Goal: Task Accomplishment & Management: Manage account settings

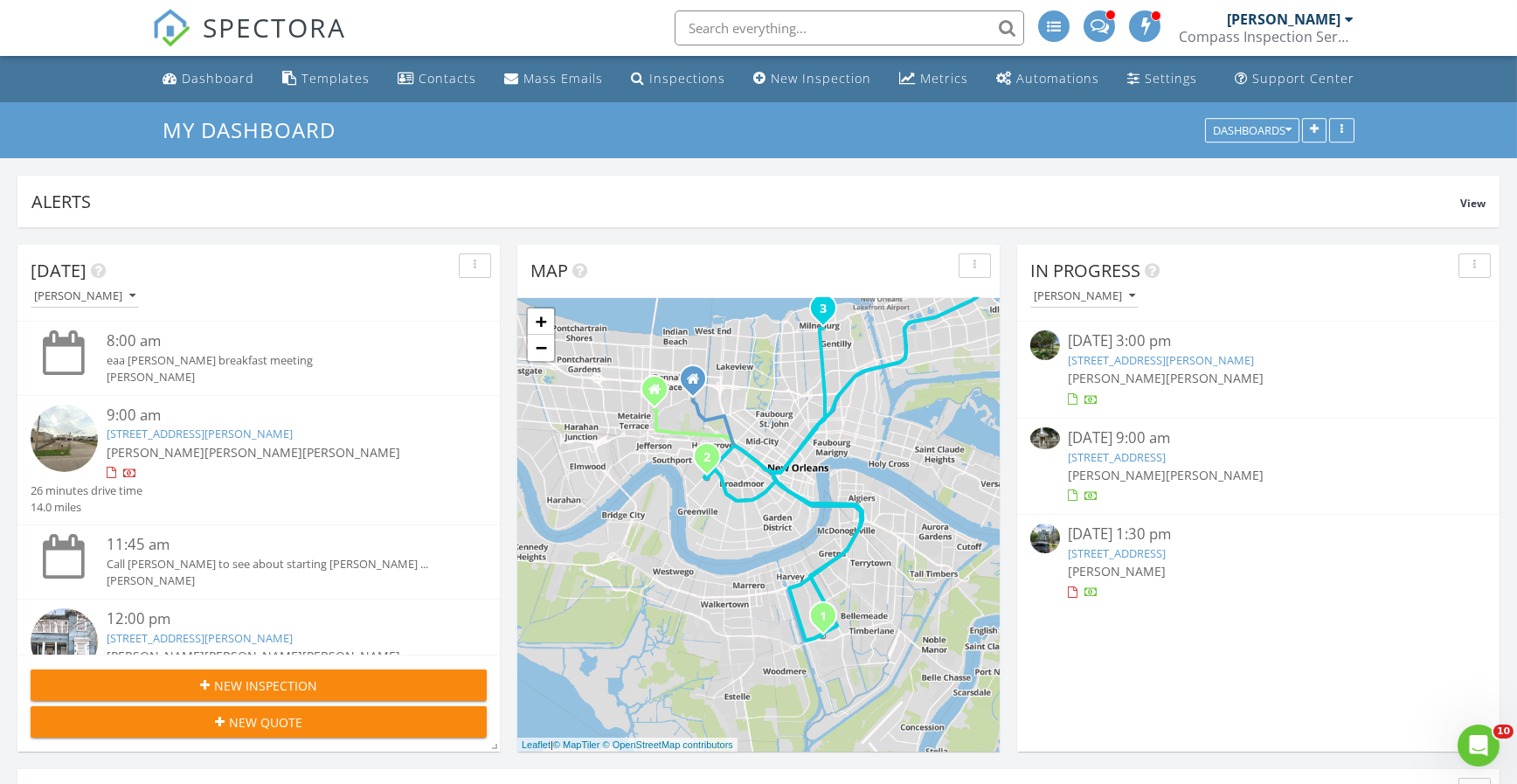
click at [1185, 447] on div "08/27/25 9:00 am" at bounding box center [1259, 438] width 380 height 22
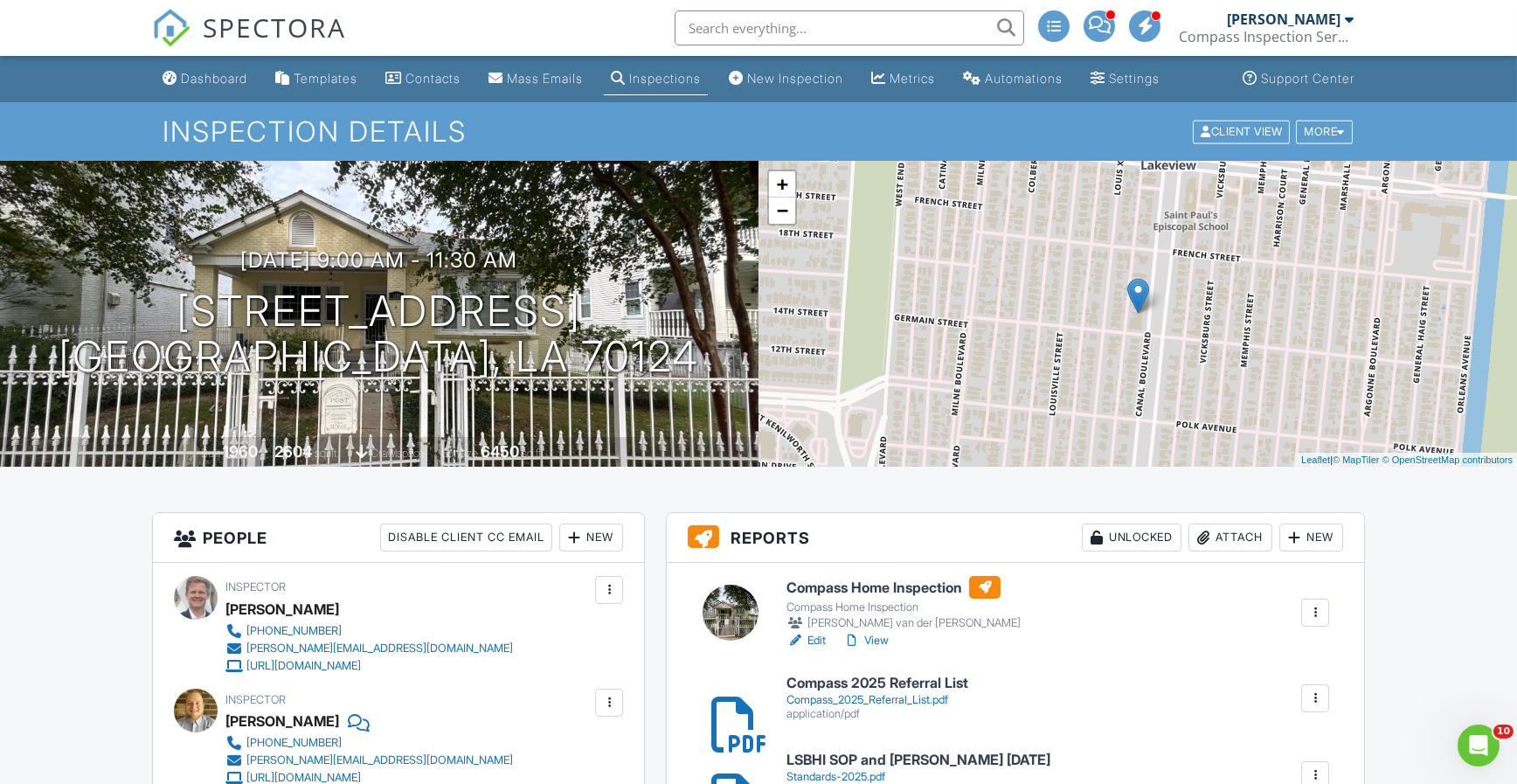
click at [864, 582] on h6 "Compass Home Inspection" at bounding box center [904, 588] width 234 height 23
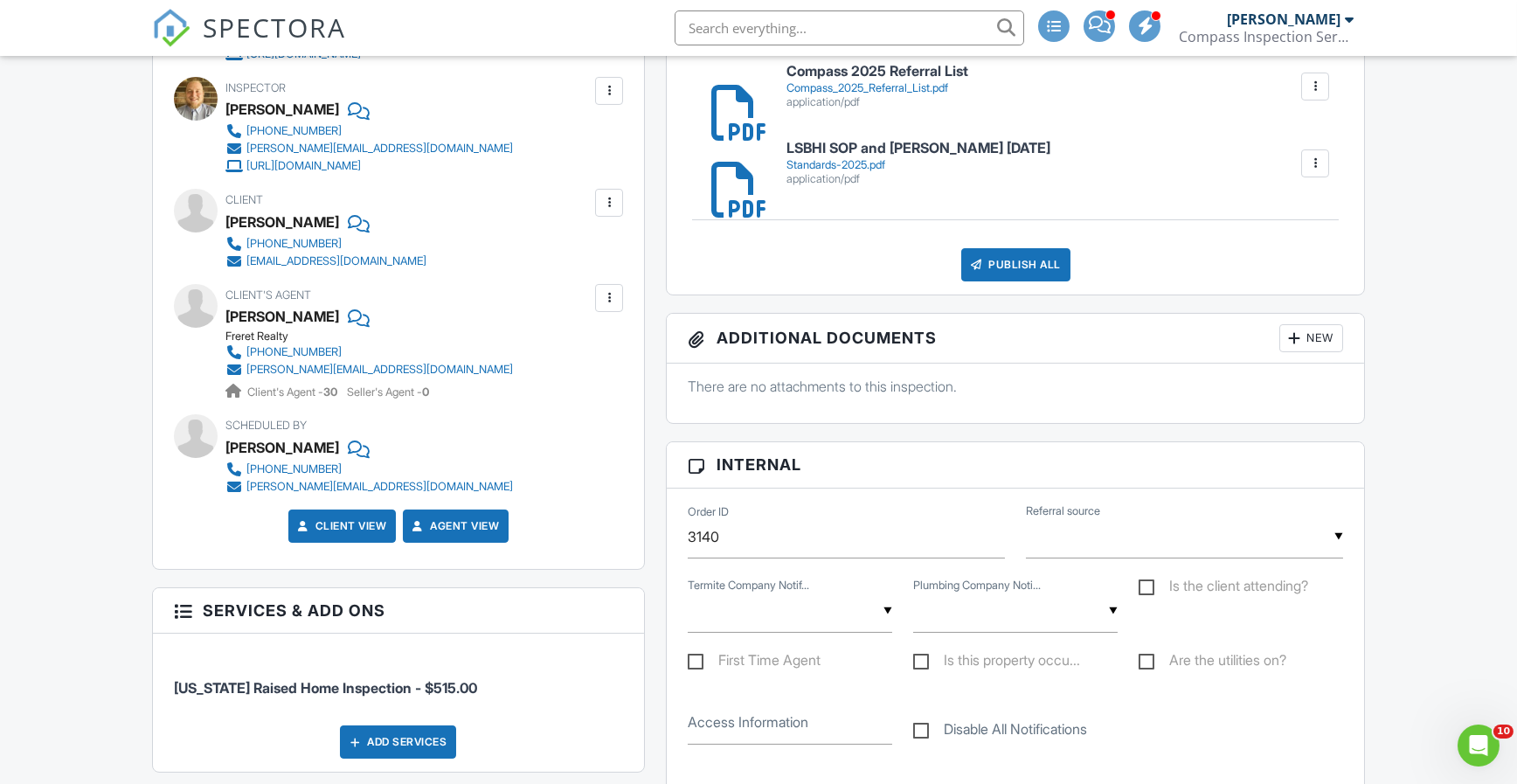
click at [997, 273] on div "Publish All" at bounding box center [1015, 264] width 109 height 33
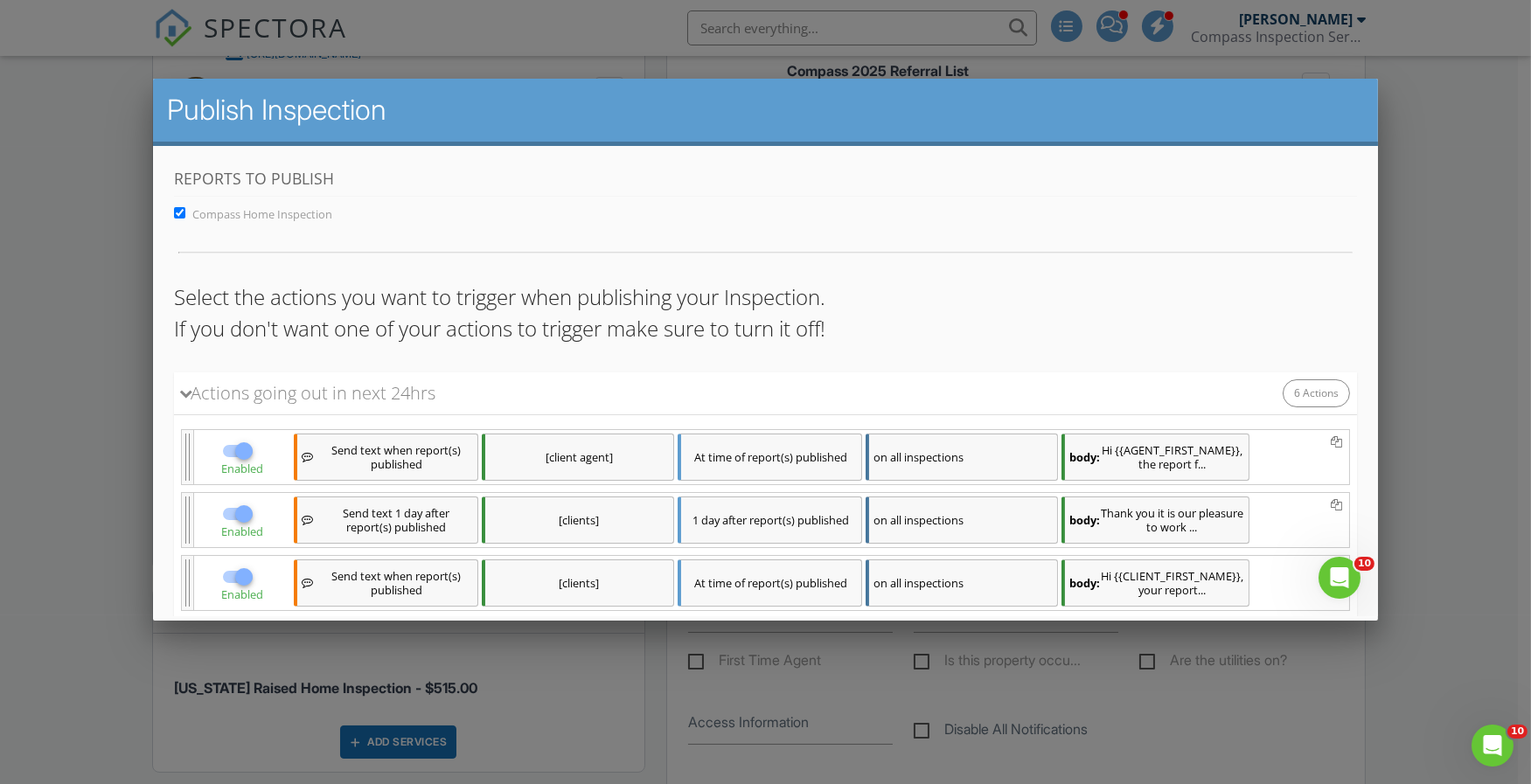
scroll to position [375, 0]
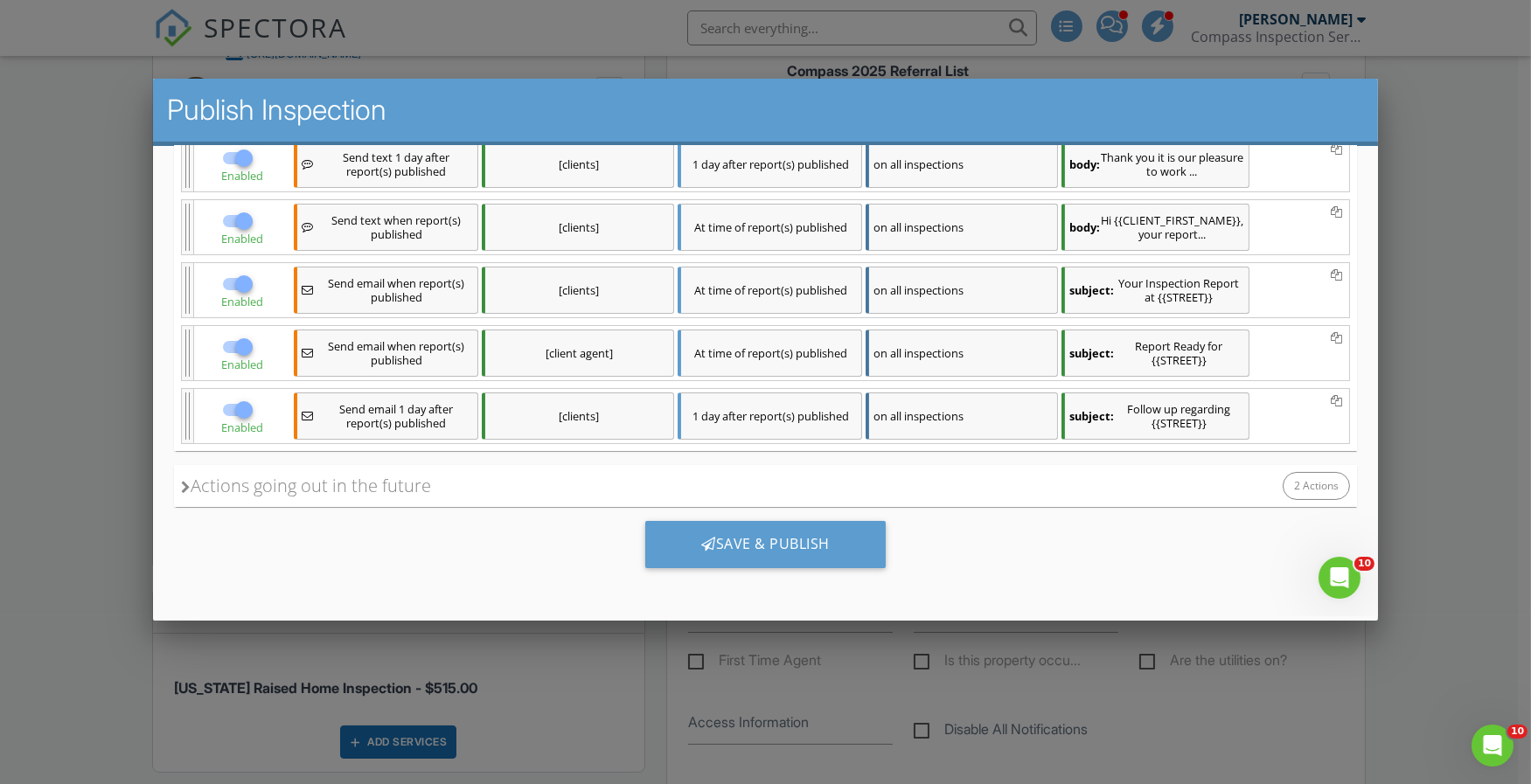
click at [798, 560] on div "Save & Publish" at bounding box center [766, 544] width 241 height 47
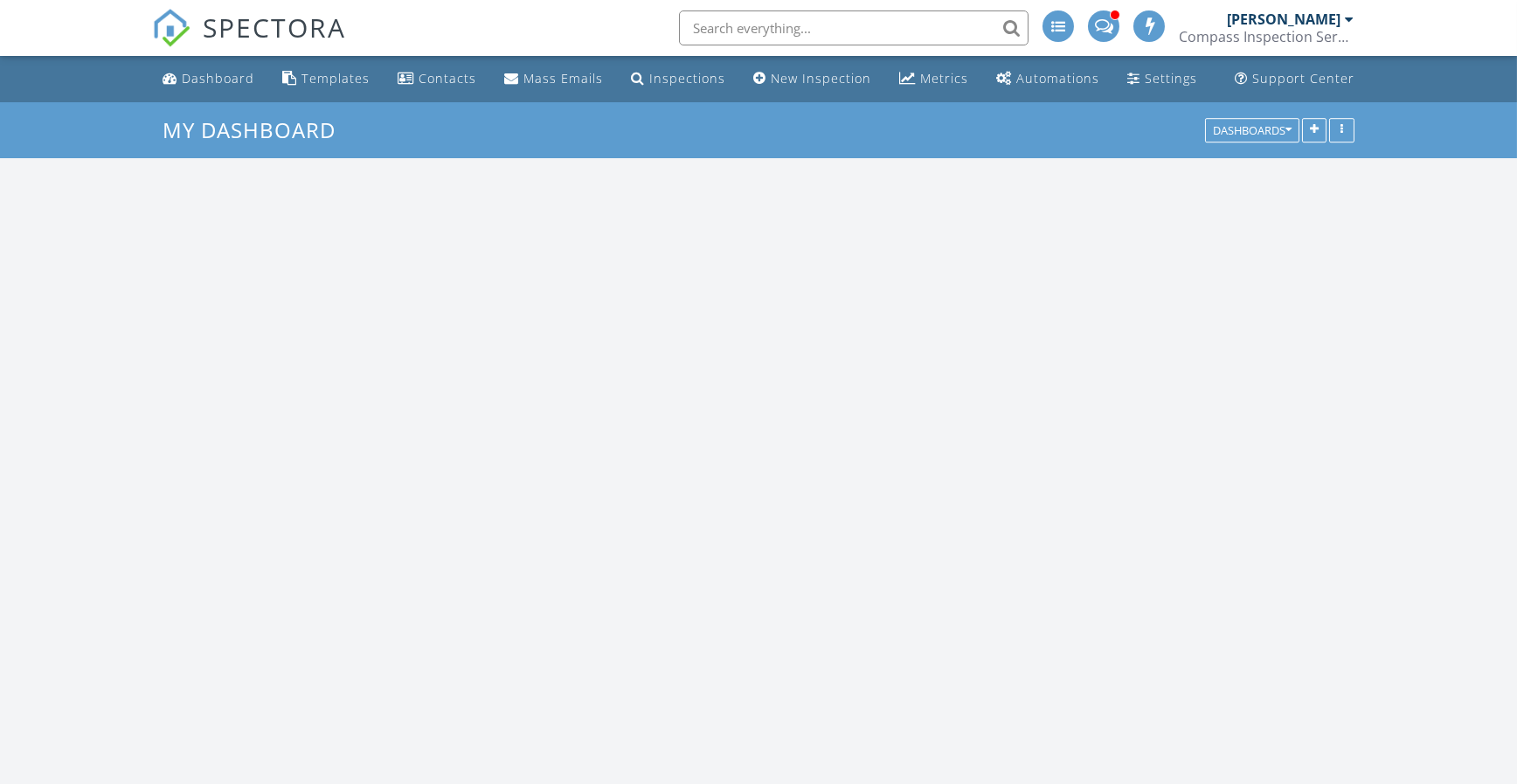
scroll to position [1617, 1544]
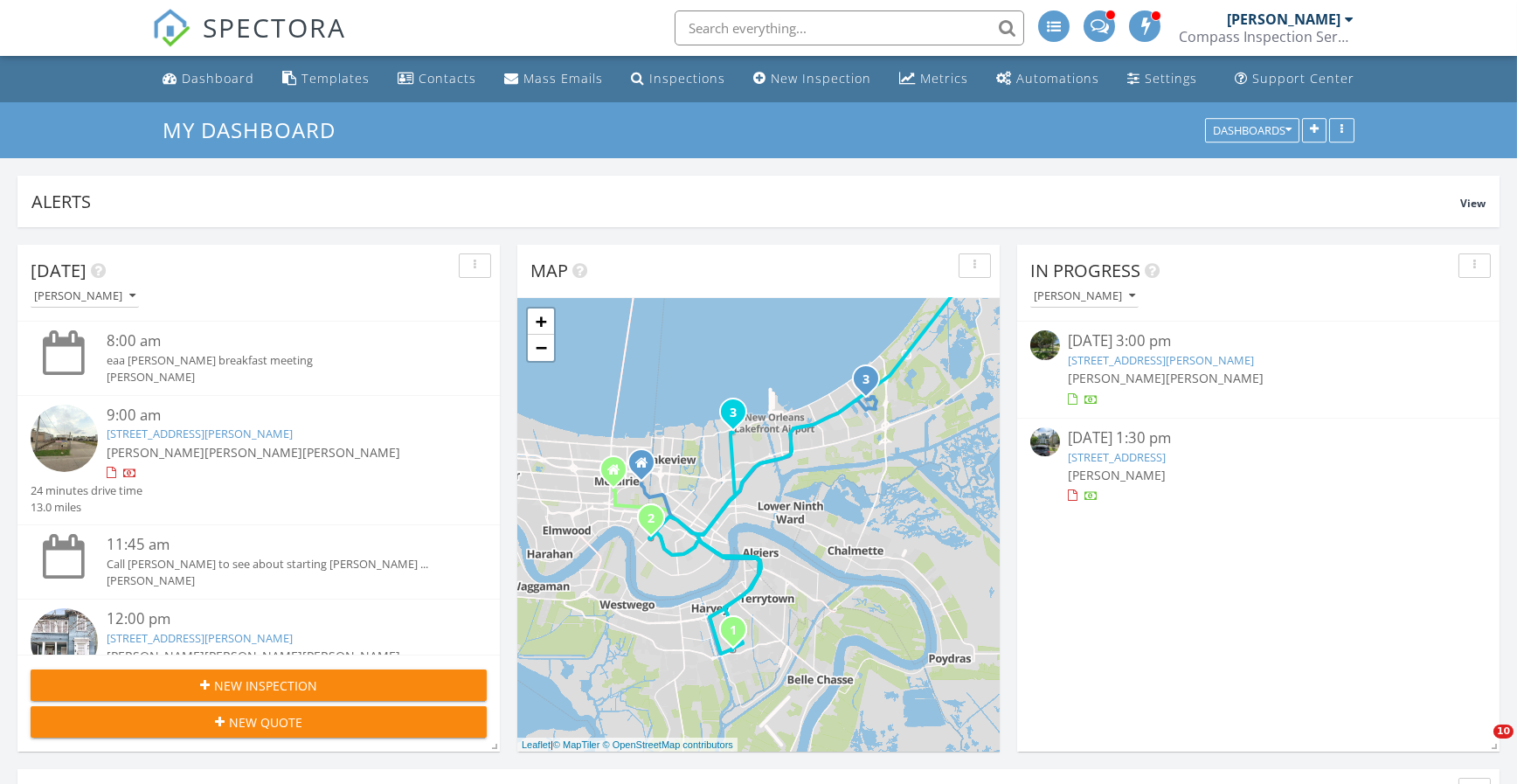
click at [1345, 21] on div at bounding box center [1349, 19] width 9 height 14
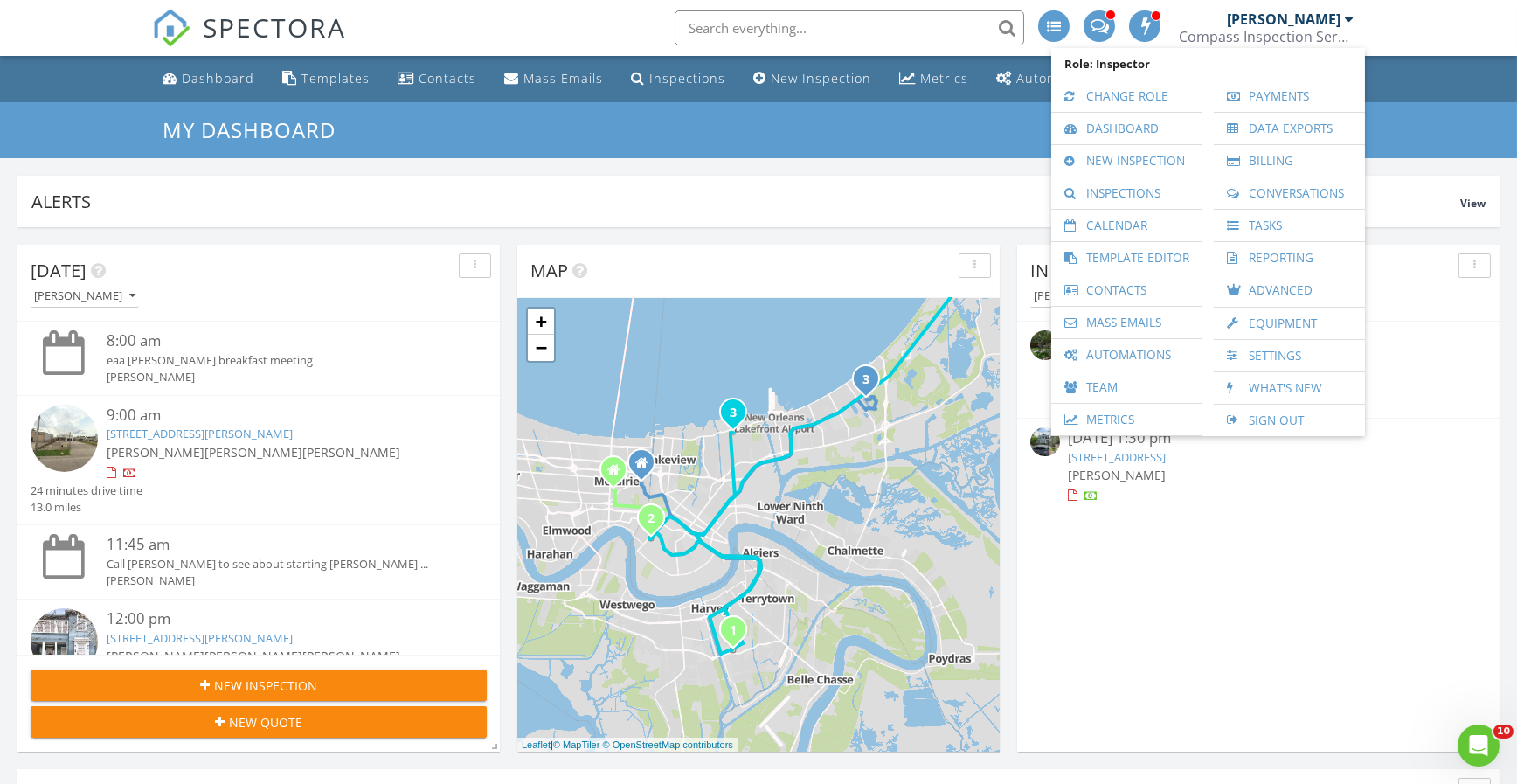
scroll to position [0, 0]
click at [1279, 96] on link "Payments" at bounding box center [1289, 96] width 134 height 31
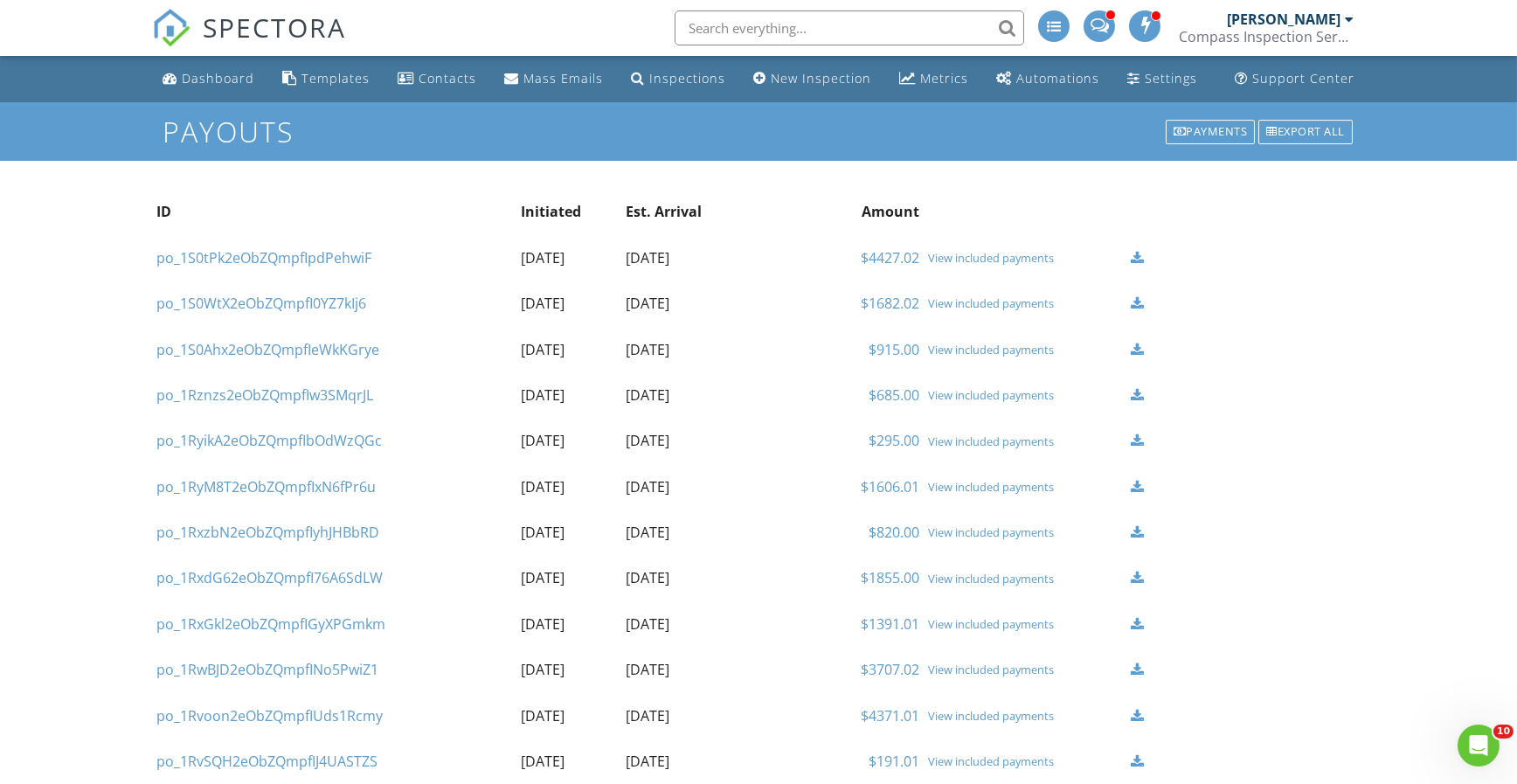
click at [1014, 252] on div "View included payments" at bounding box center [1025, 258] width 194 height 14
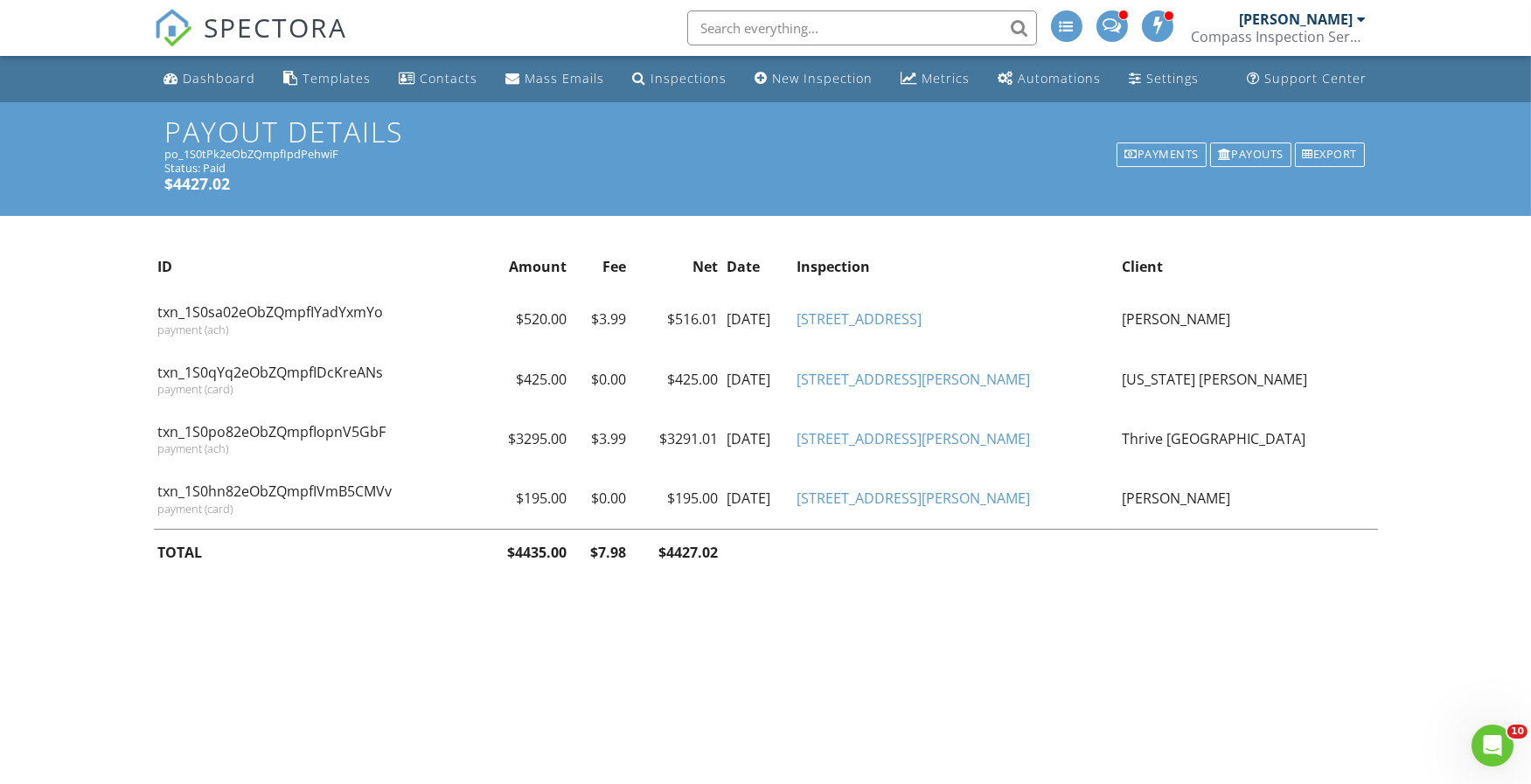
click at [1245, 154] on div "Payouts" at bounding box center [1251, 155] width 82 height 25
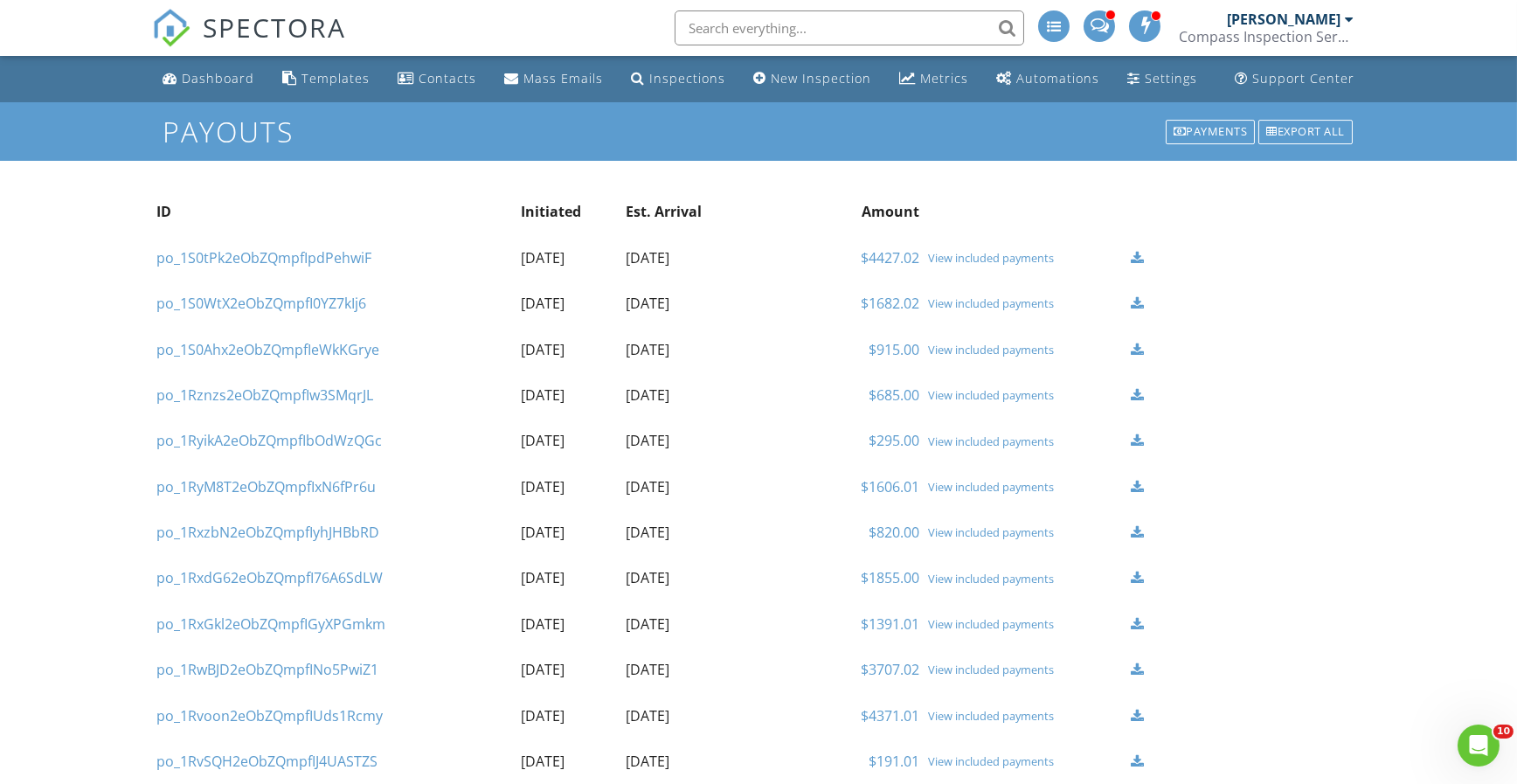
click at [1093, 12] on div at bounding box center [1099, 26] width 31 height 31
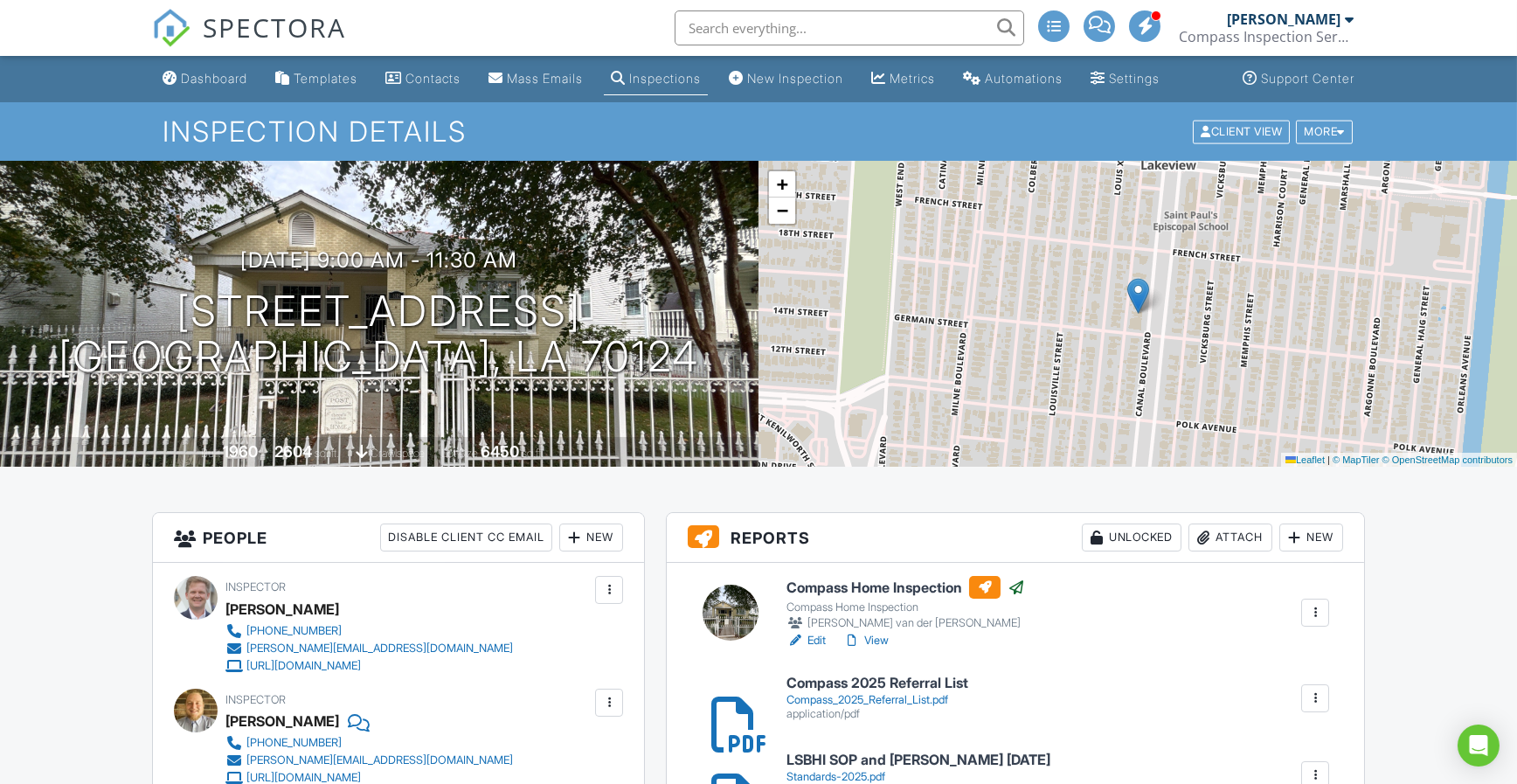
click at [217, 89] on link "Dashboard" at bounding box center [205, 79] width 99 height 32
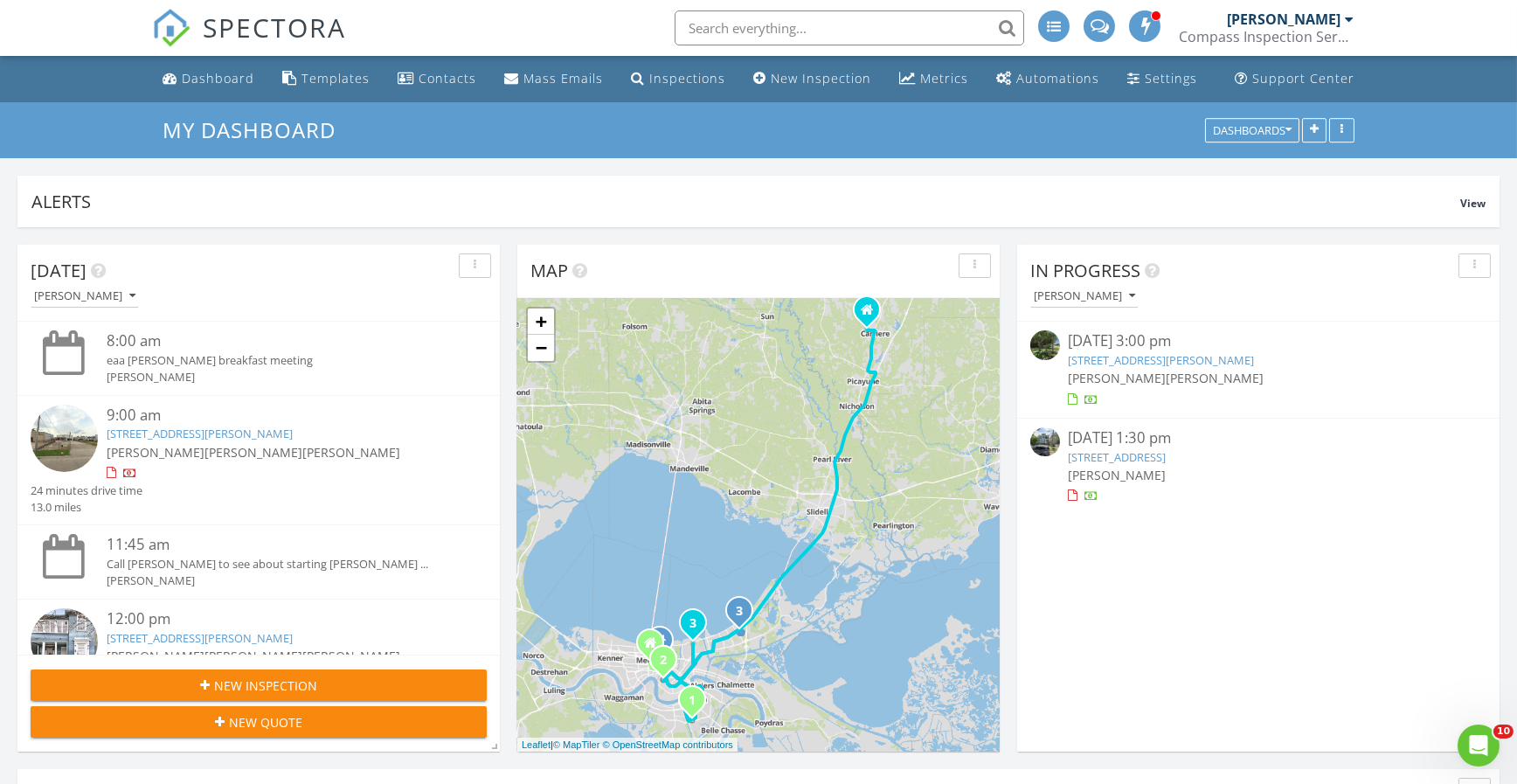
click at [1137, 455] on link "2029 Octavia St, New Orleans, LA 70115" at bounding box center [1118, 457] width 98 height 16
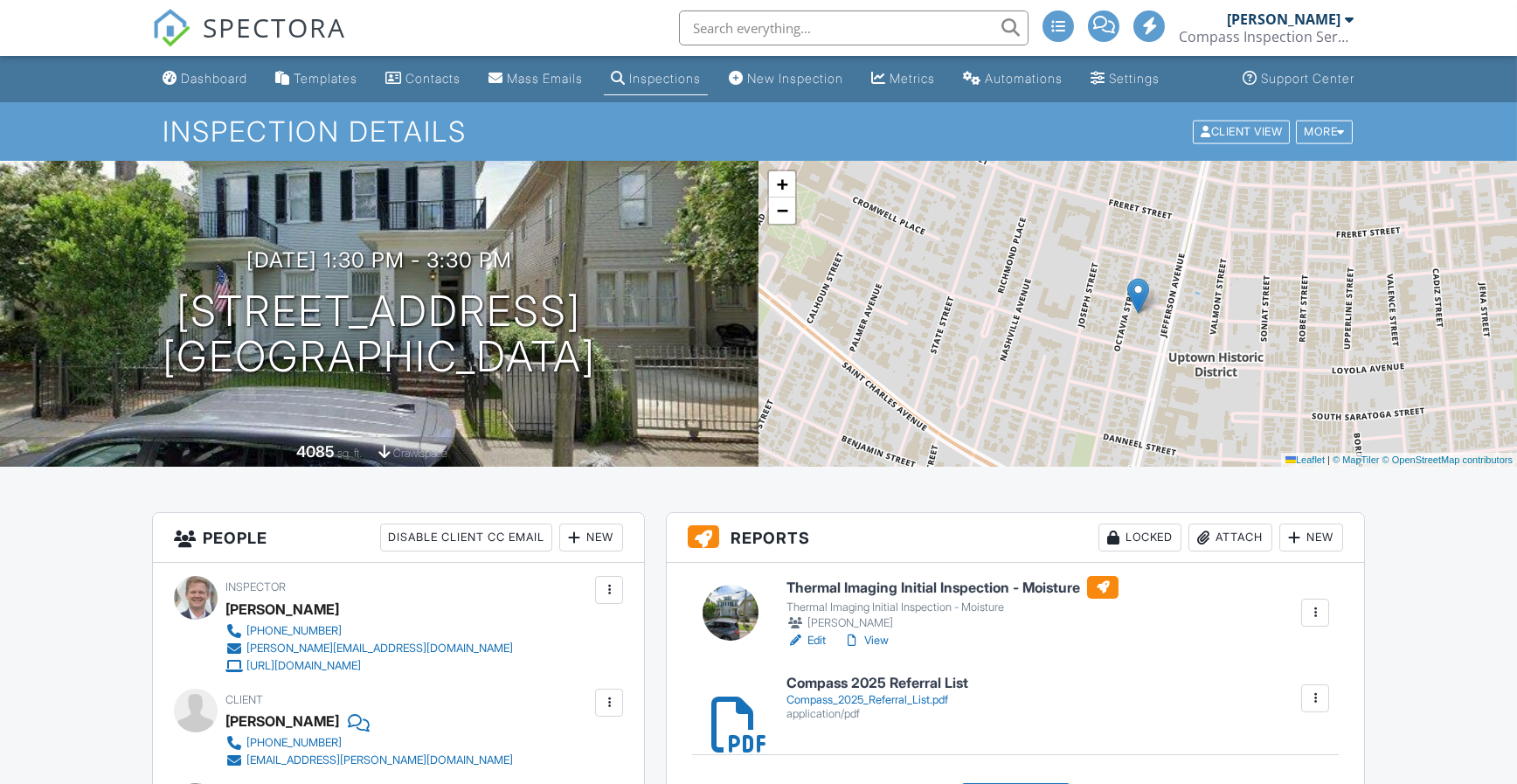
click at [955, 583] on h6 "Thermal Imaging Initial Inspection - Moisture" at bounding box center [953, 588] width 332 height 23
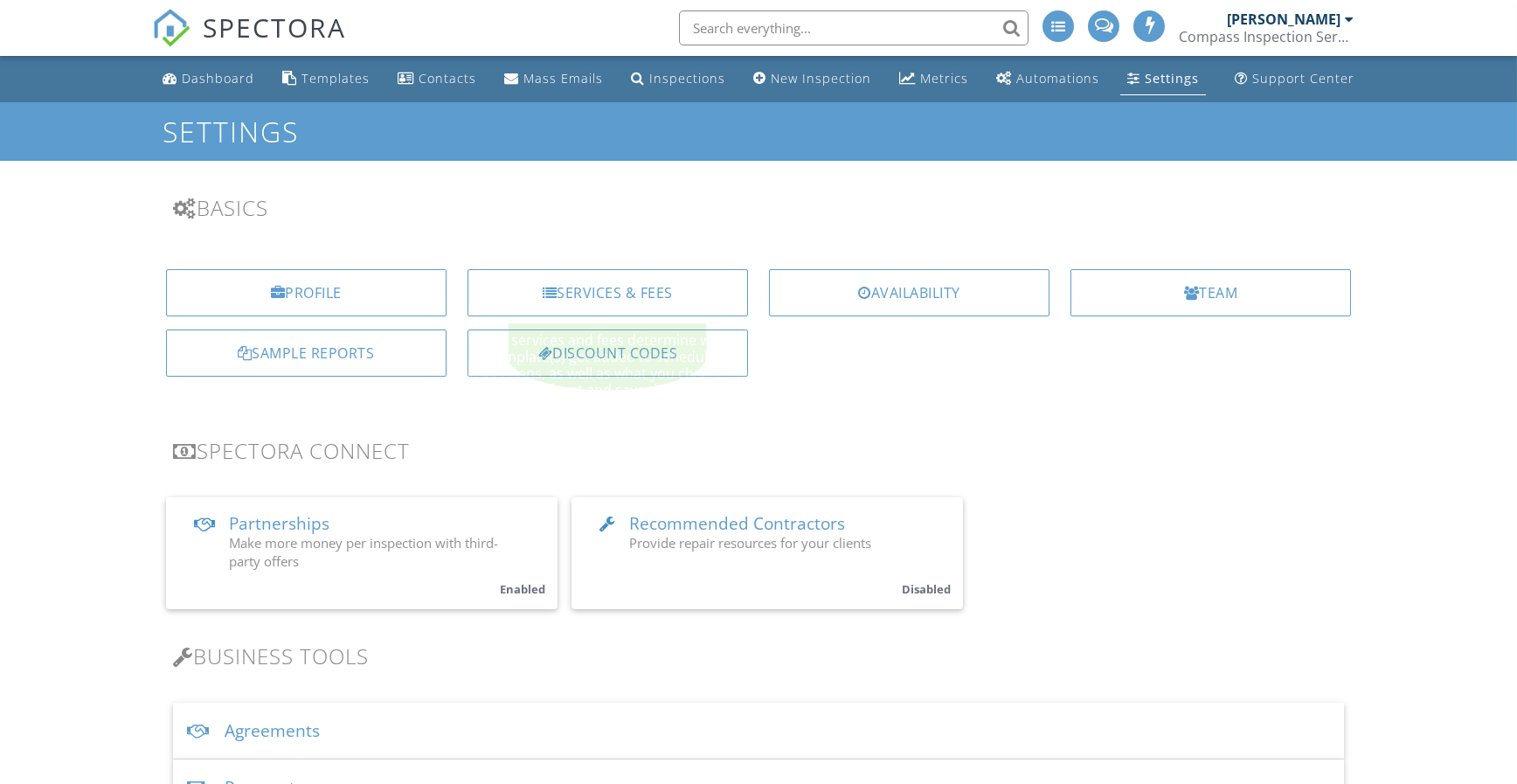
click at [636, 286] on div "Services & Fees" at bounding box center [608, 293] width 281 height 47
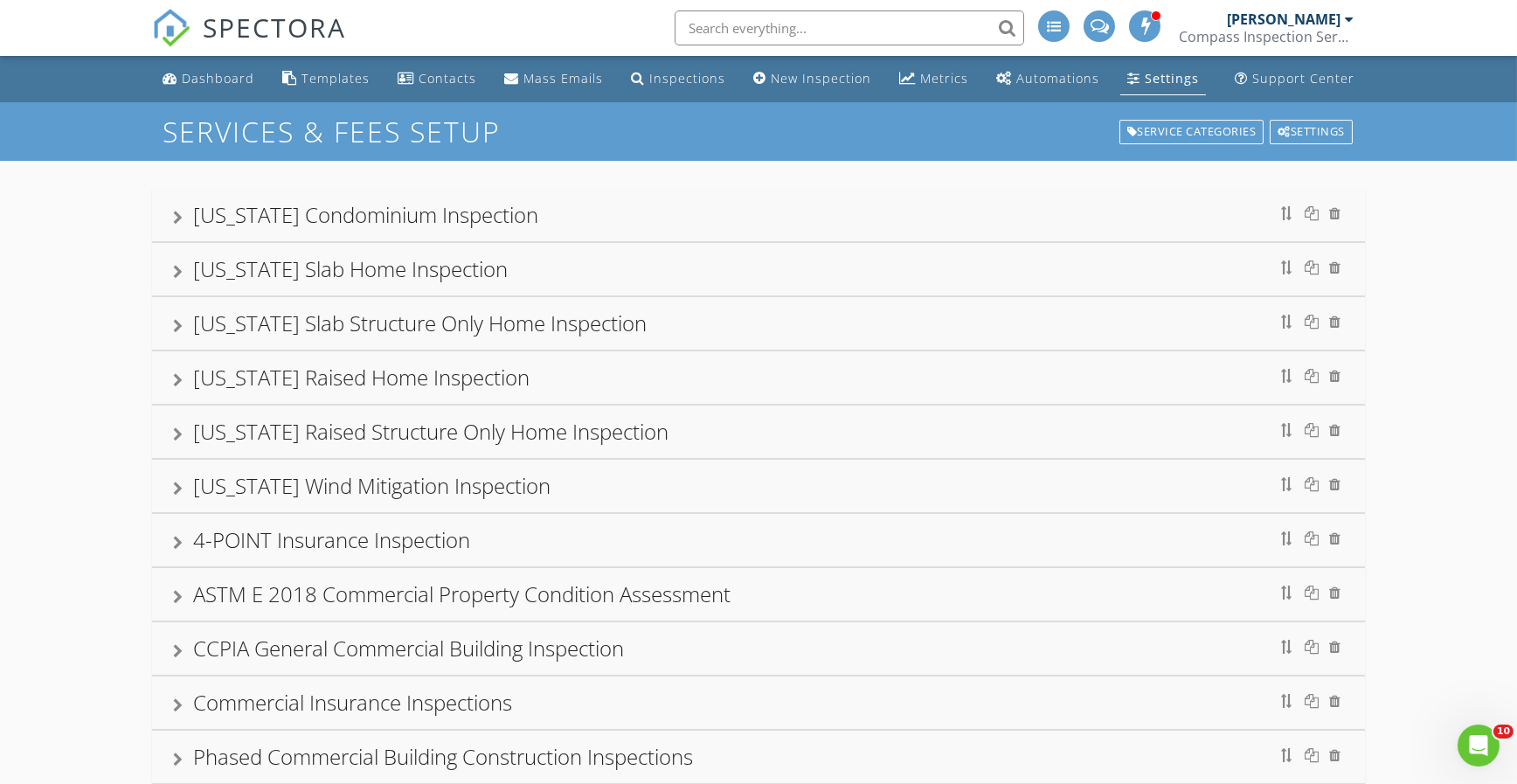
scroll to position [204, 0]
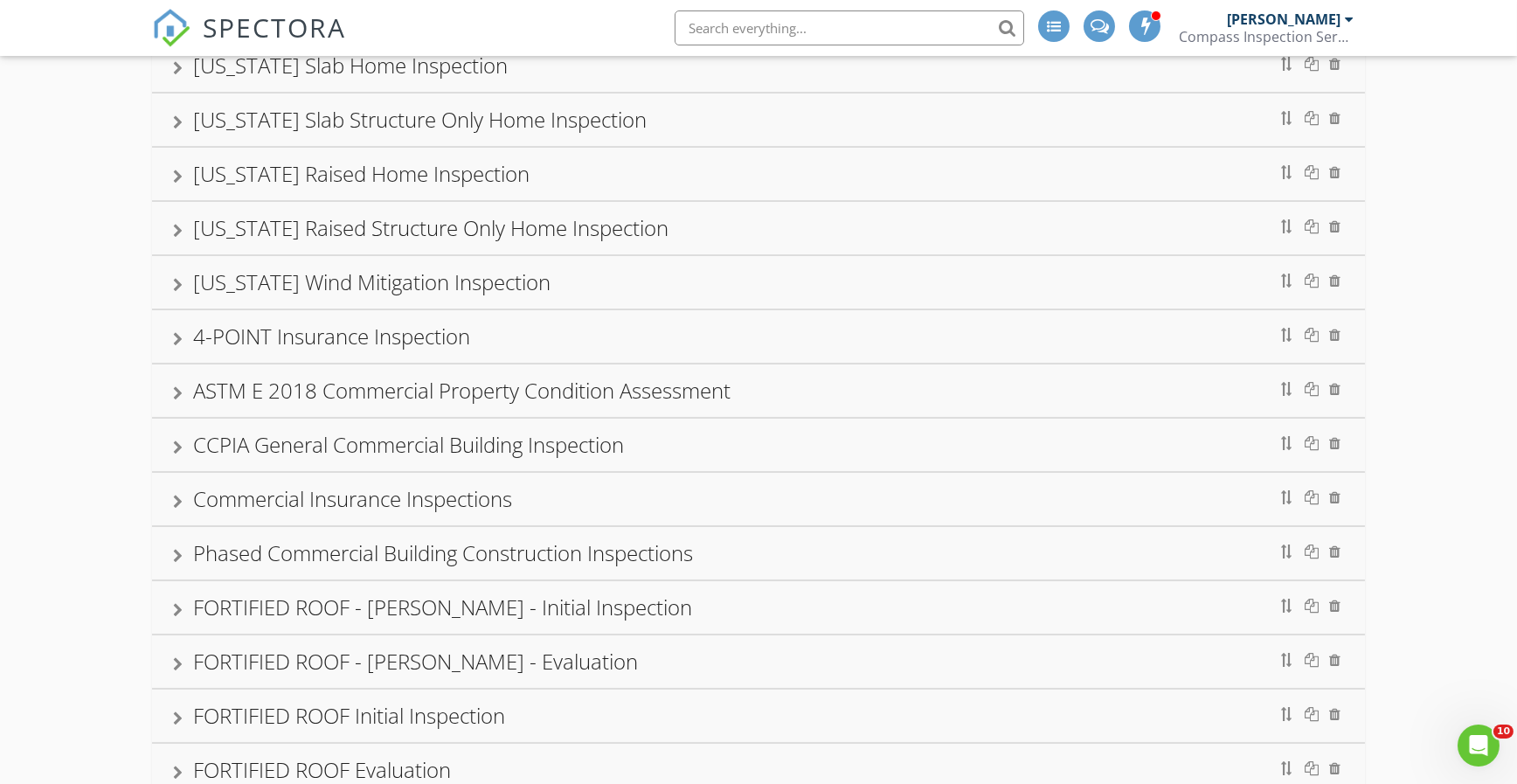
click at [404, 551] on div "Phased Commercial Building Construction Inspections" at bounding box center [443, 553] width 500 height 28
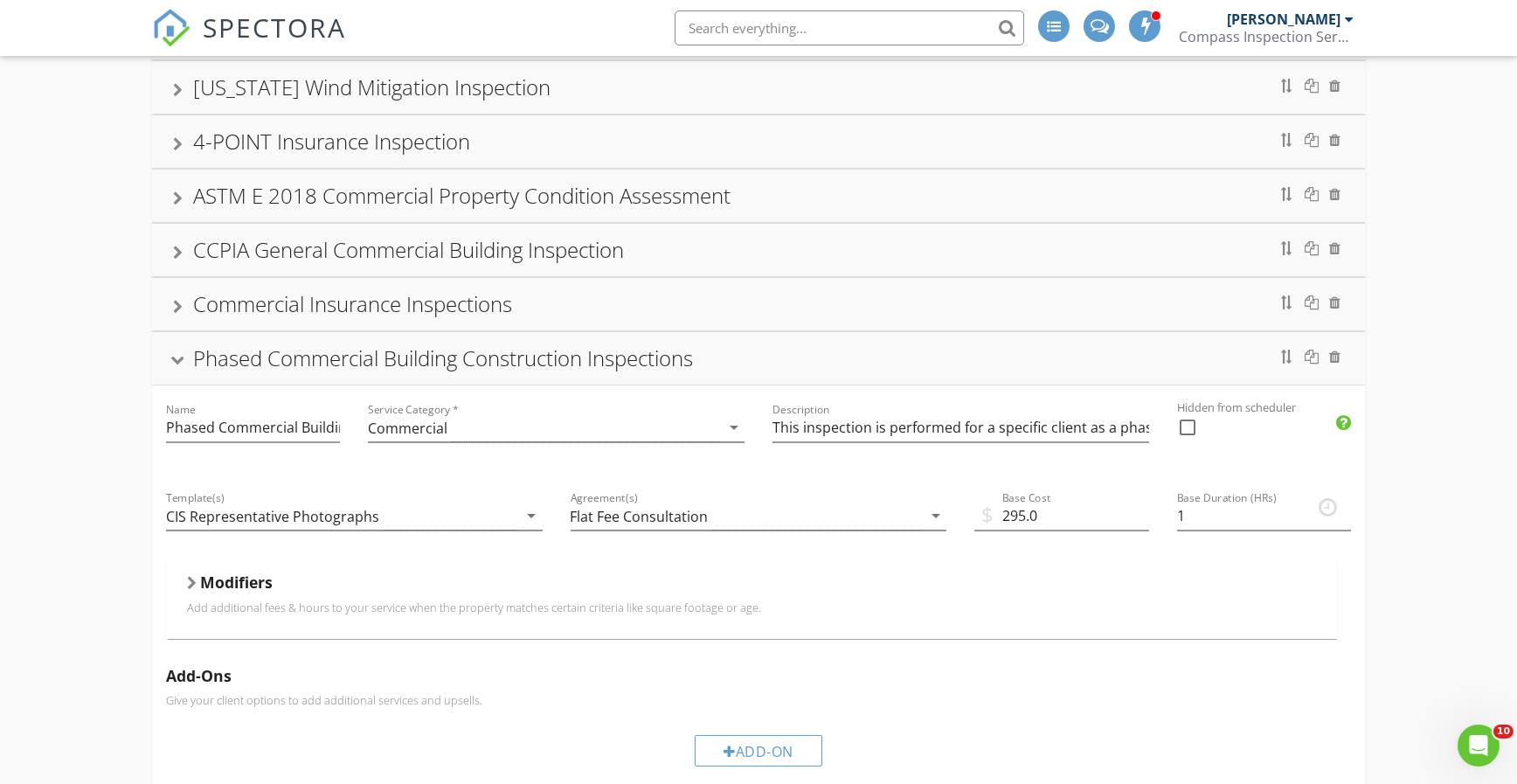
scroll to position [409, 0]
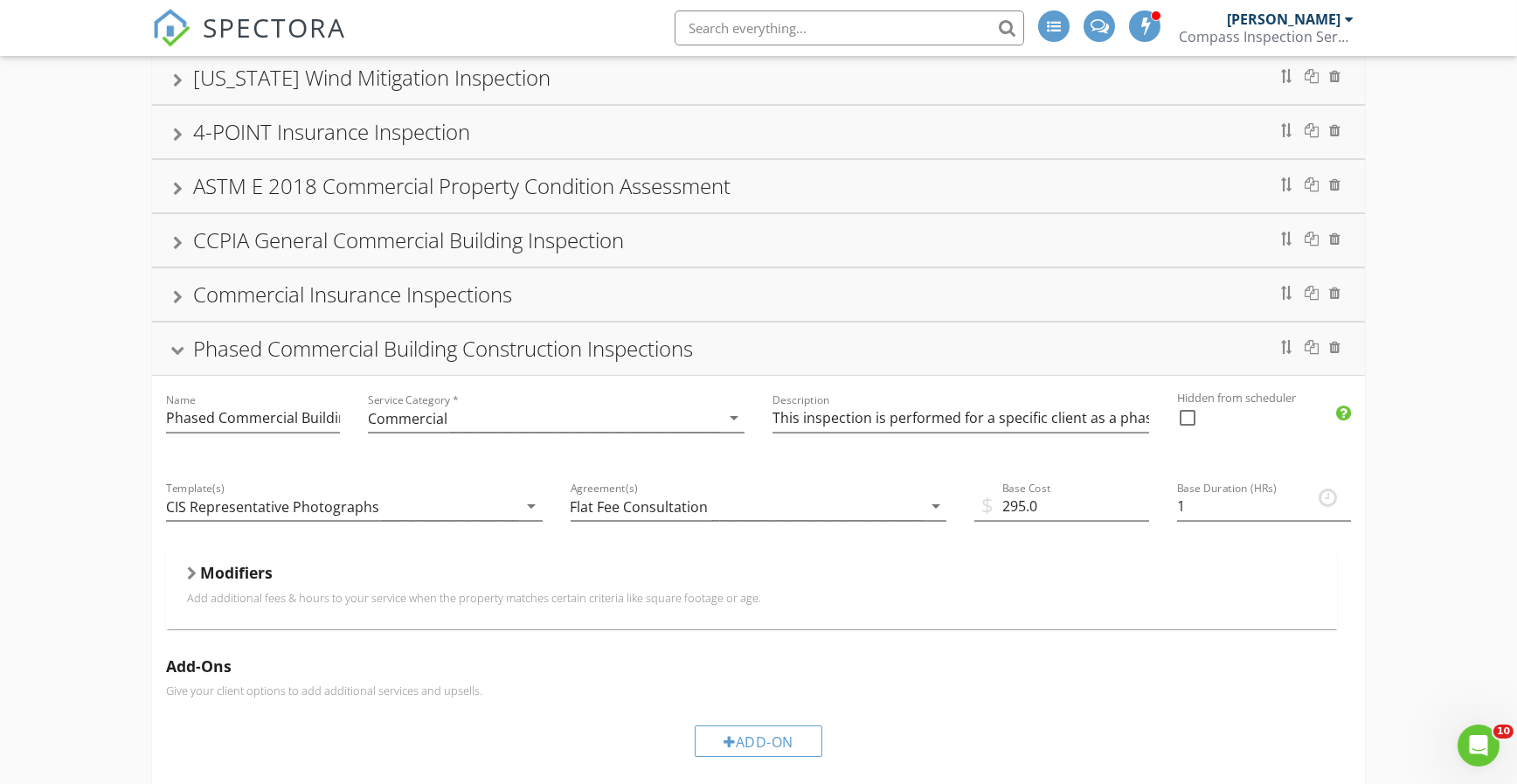
click at [337, 555] on div "Modifiers Add additional fees & hours to your service when the property matches…" at bounding box center [752, 591] width 1172 height 76
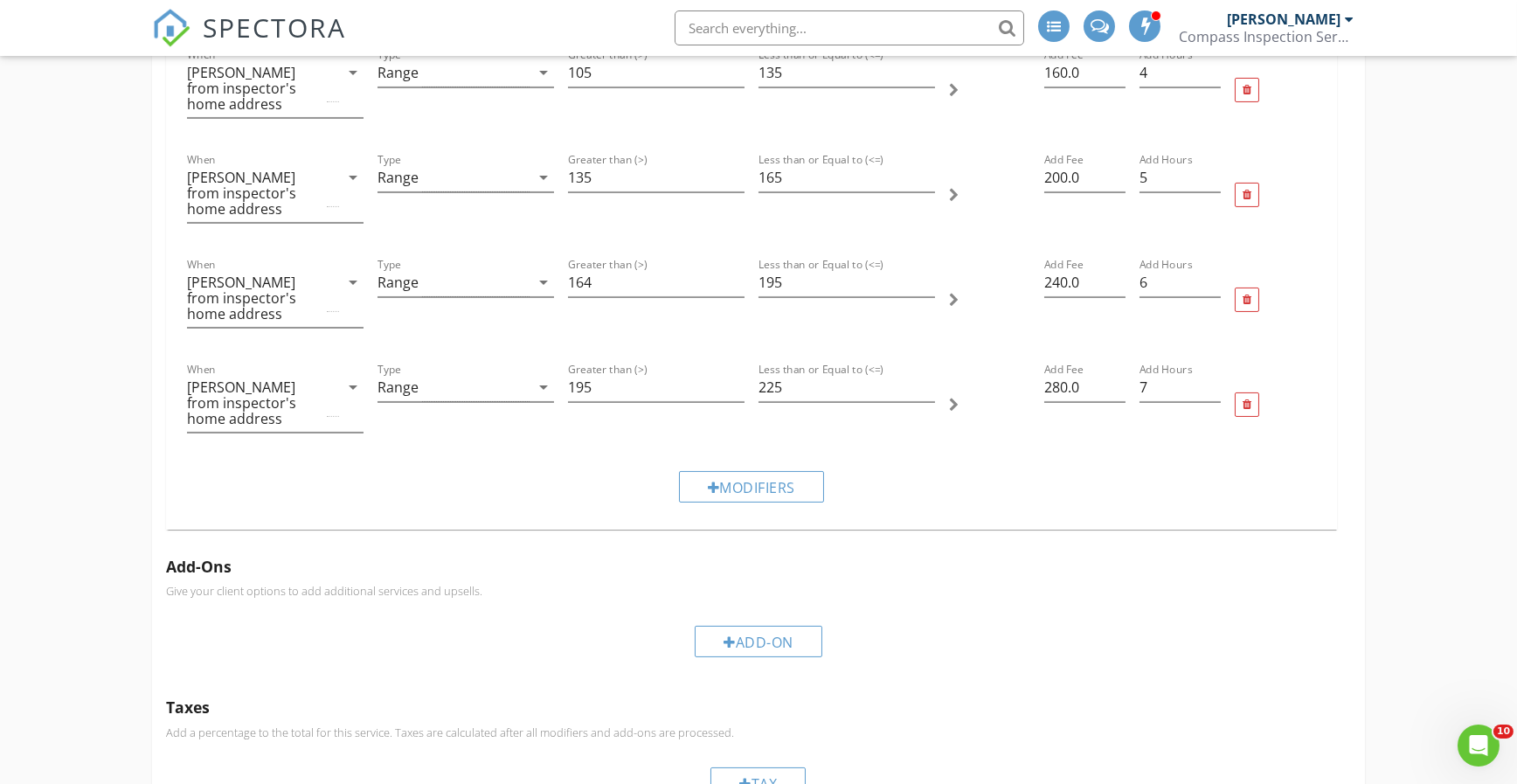
scroll to position [611, 0]
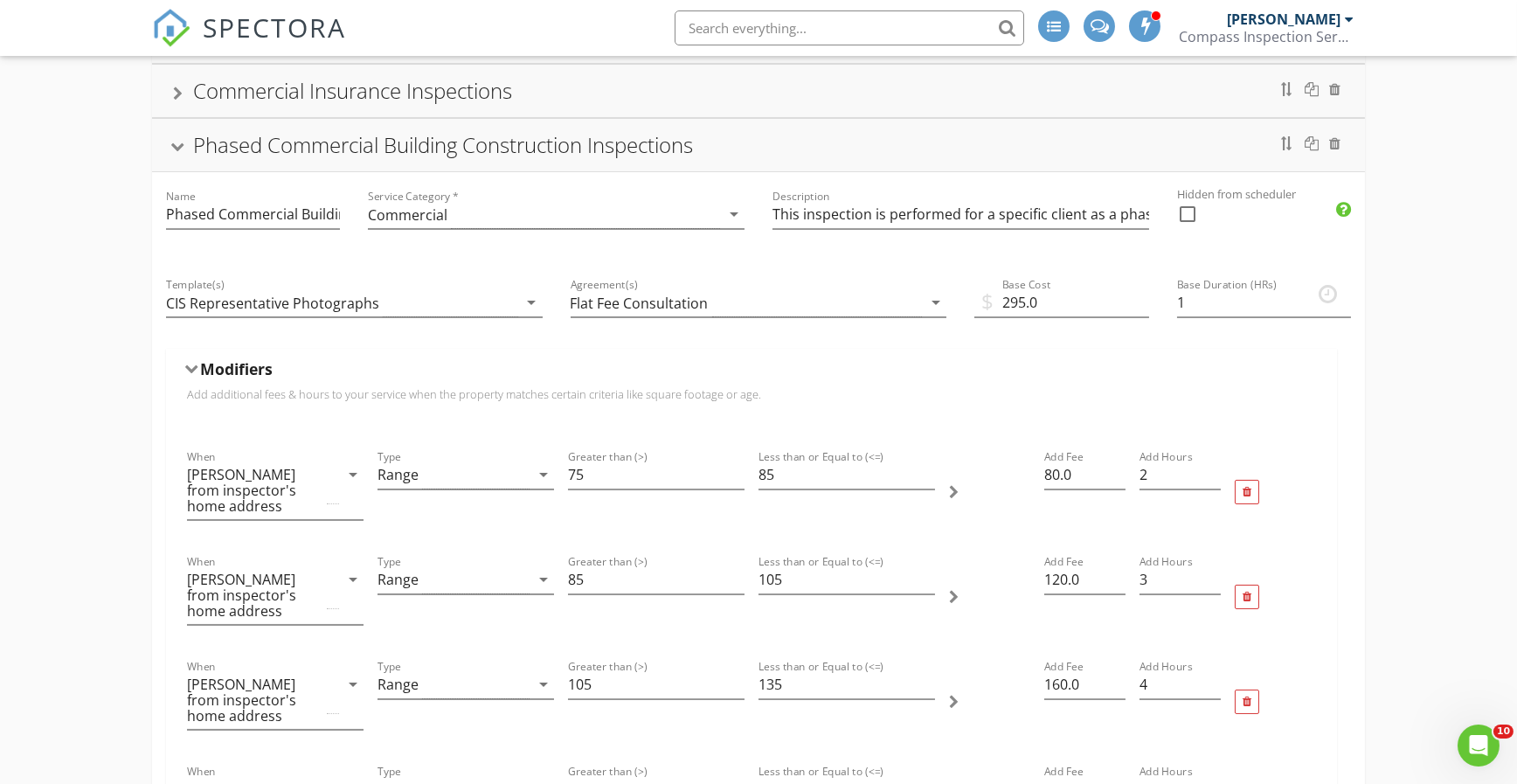
click at [457, 130] on div "Phased Commercial Building Construction Inspections" at bounding box center [443, 144] width 500 height 28
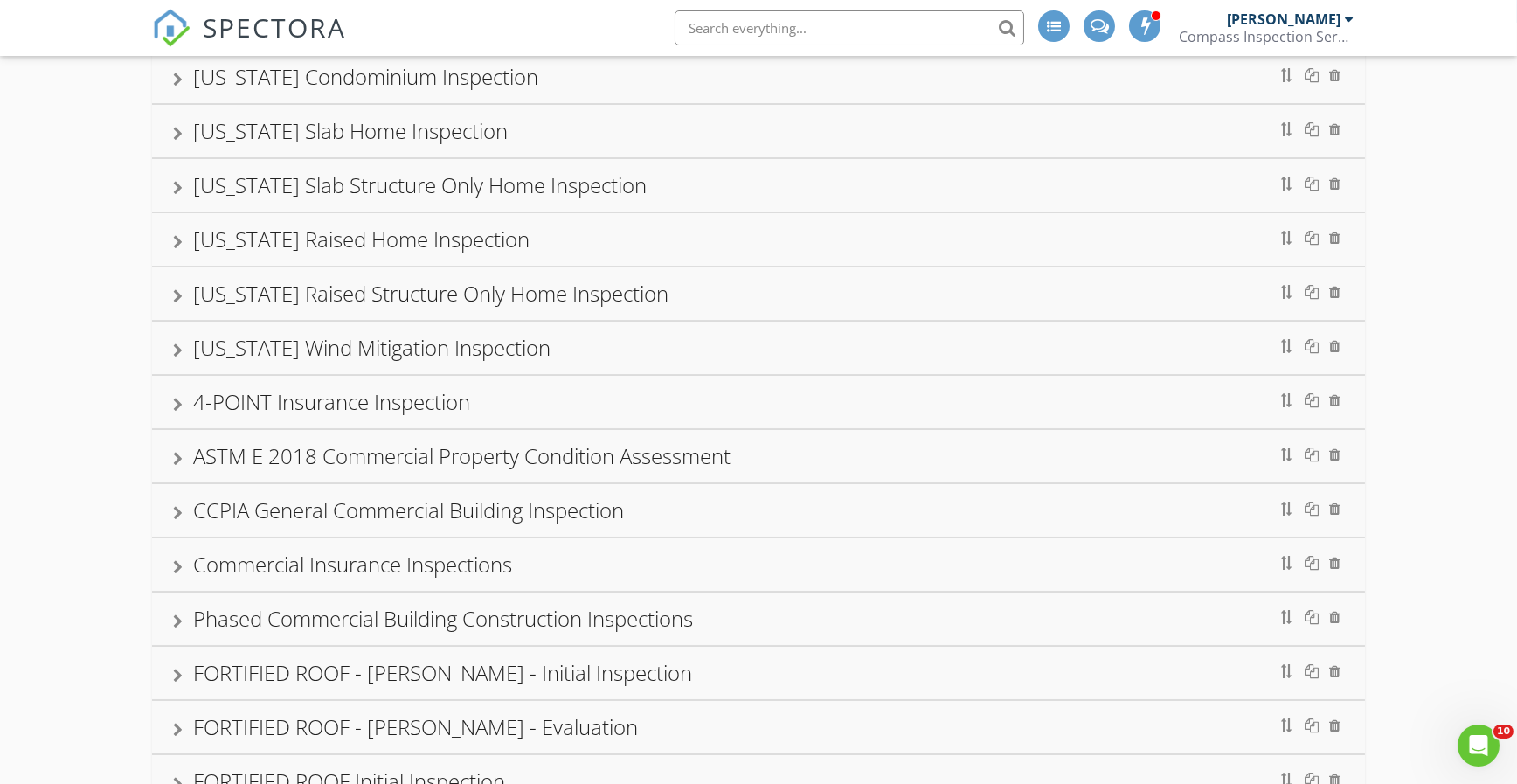
scroll to position [0, 0]
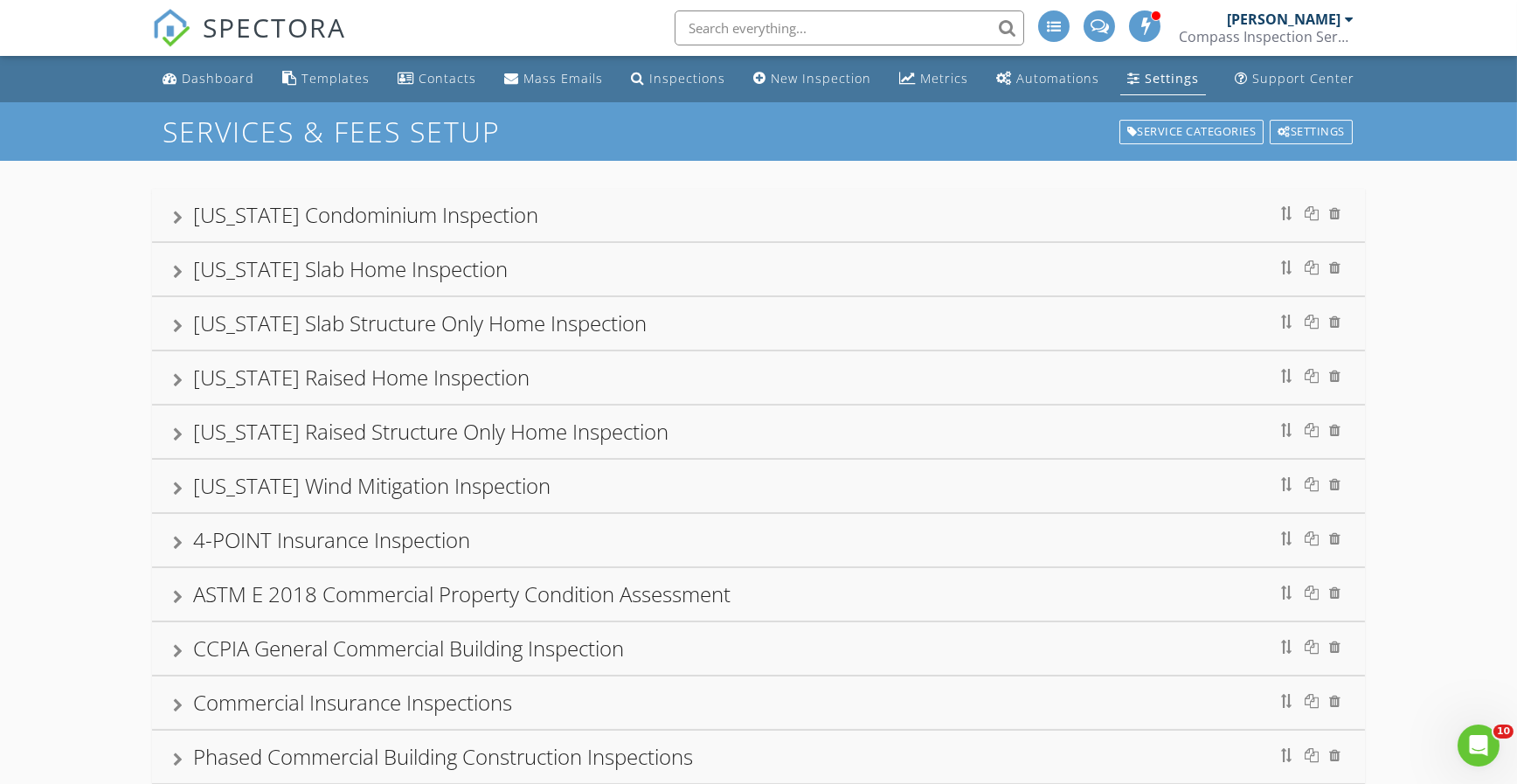
click at [226, 75] on div "Dashboard" at bounding box center [218, 79] width 73 height 17
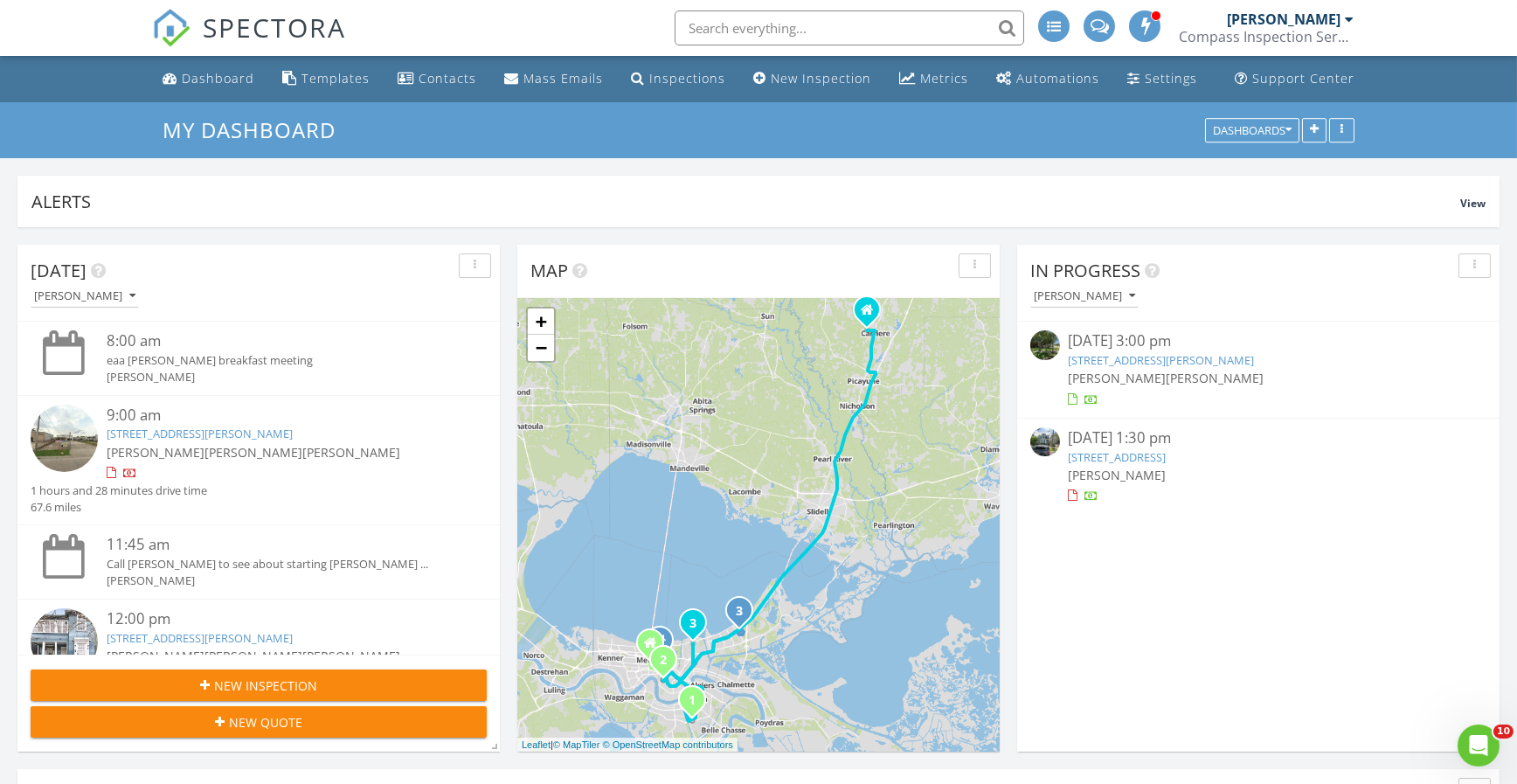
click at [1144, 449] on link "2029 Octavia St, New Orleans, LA 70115" at bounding box center [1118, 457] width 98 height 16
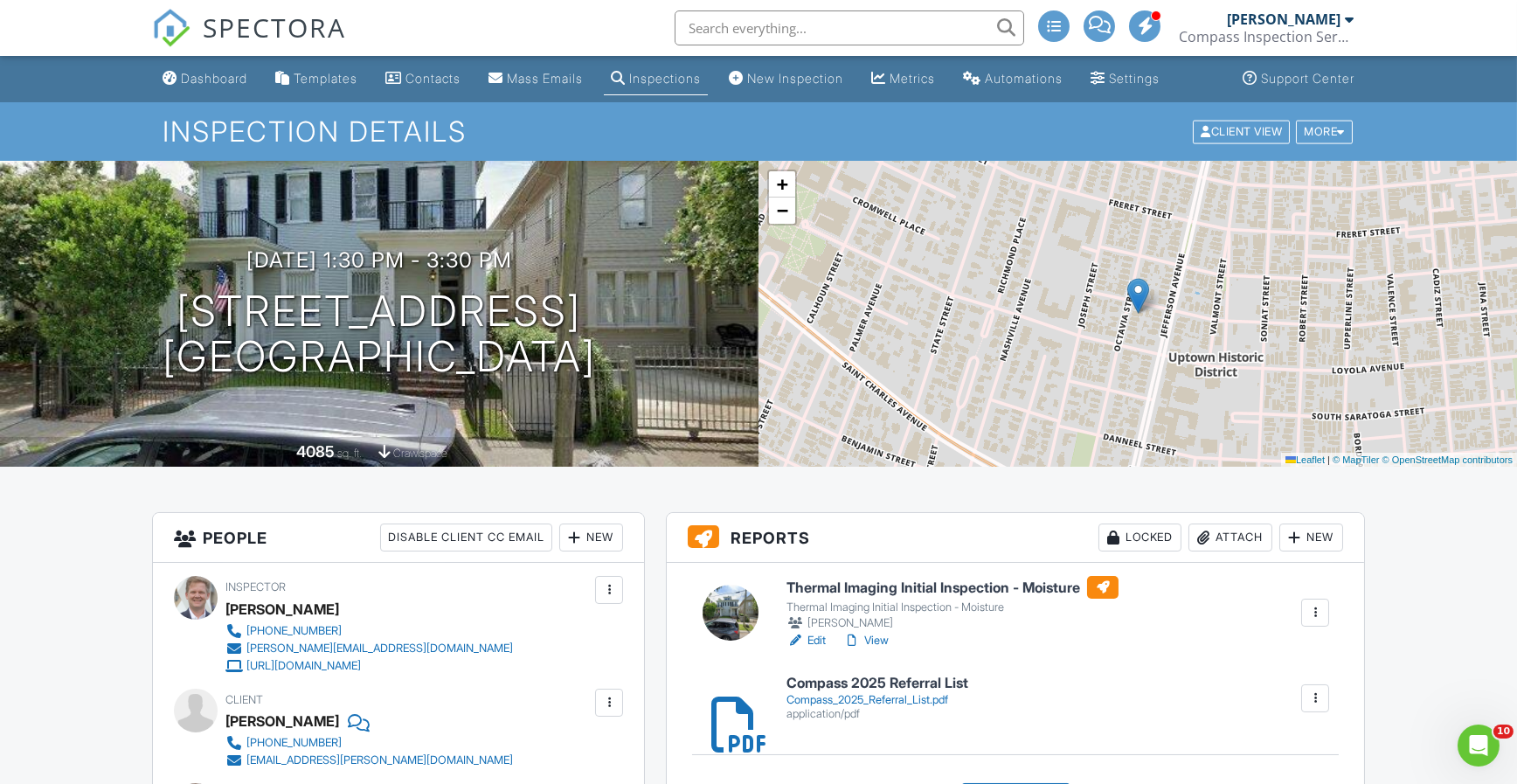
click at [958, 579] on h6 "Thermal Imaging Initial Inspection - Moisture" at bounding box center [953, 588] width 332 height 23
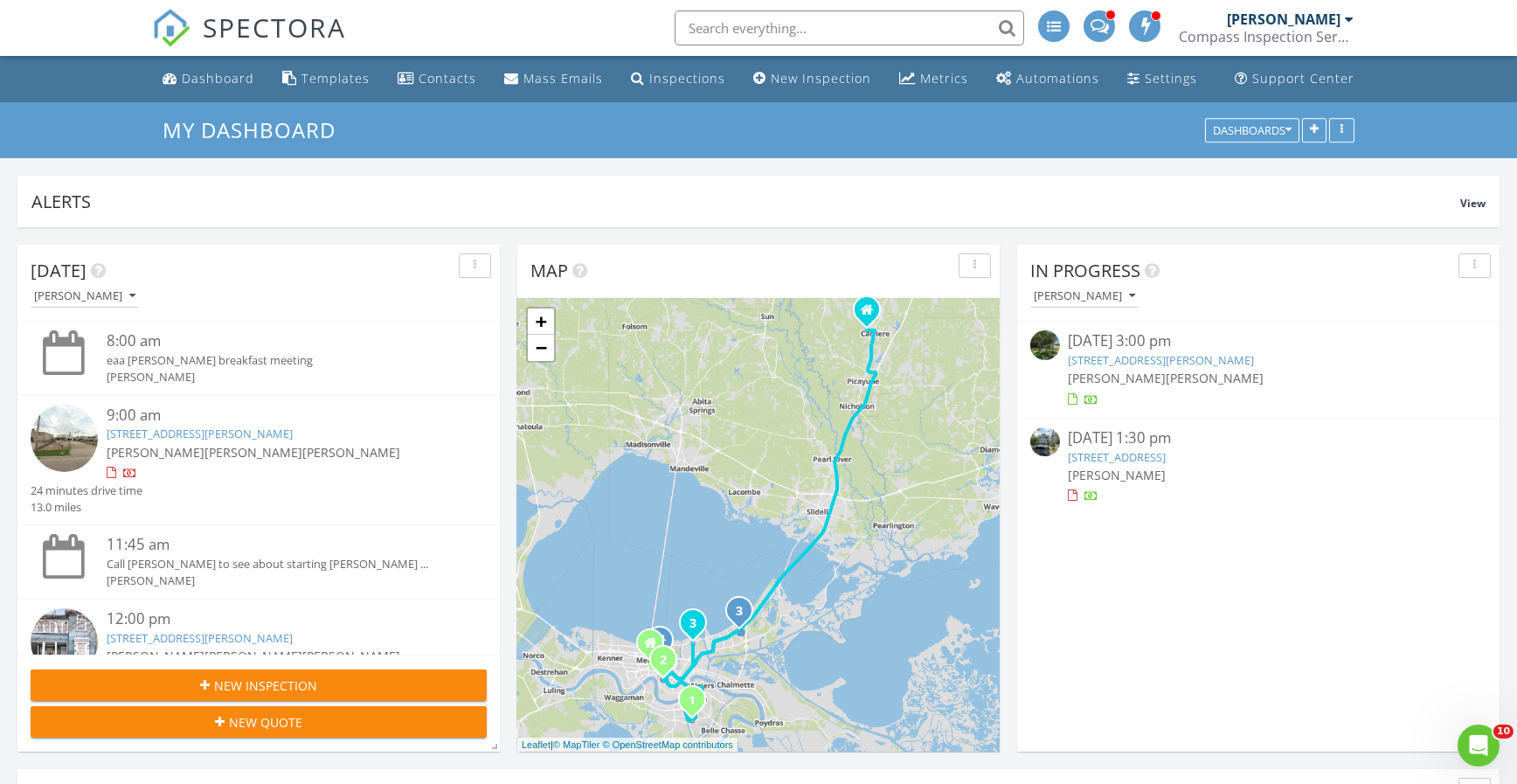
click at [1148, 460] on link "2029 Octavia St, New Orleans, LA 70115" at bounding box center [1118, 457] width 98 height 16
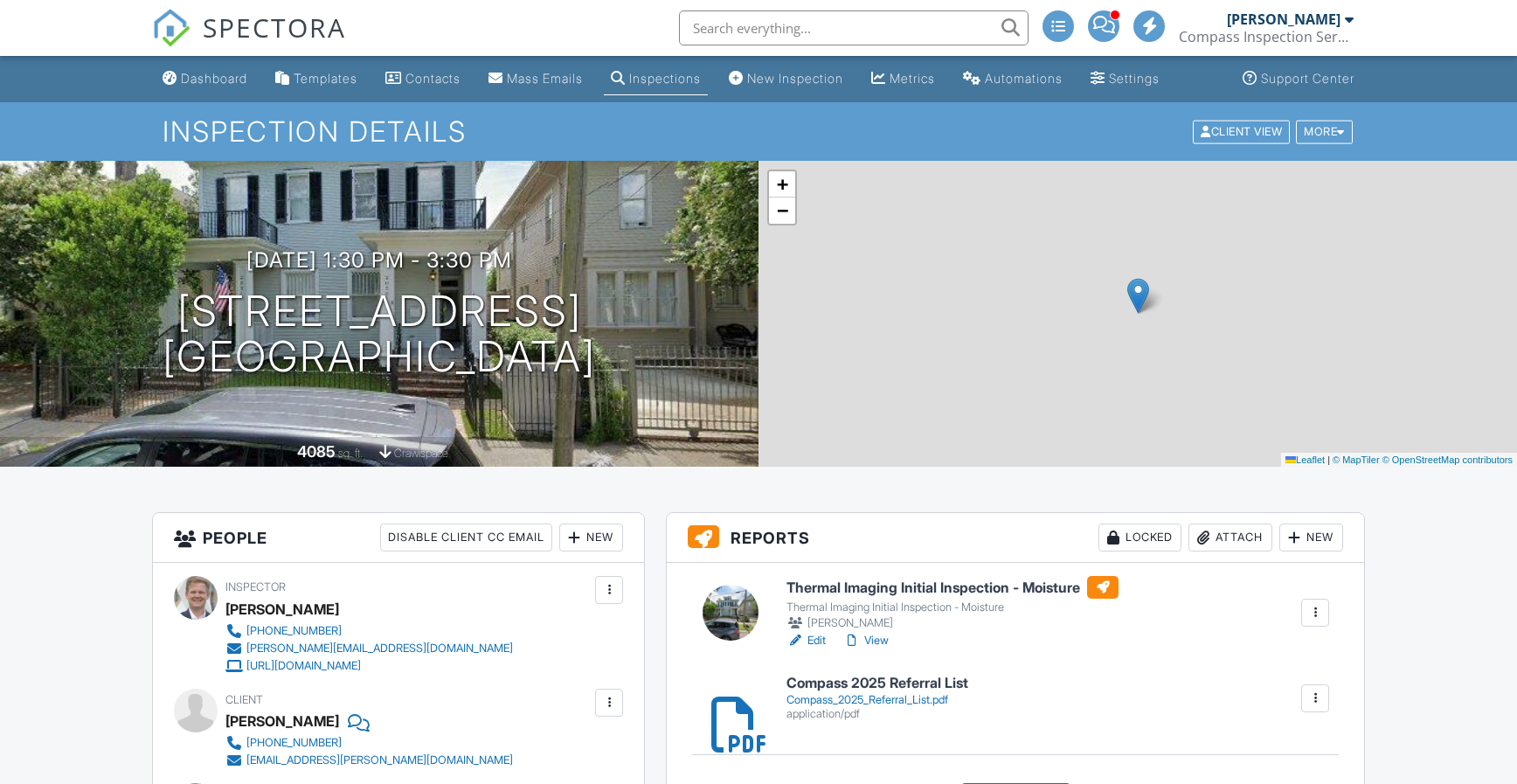
scroll to position [611, 0]
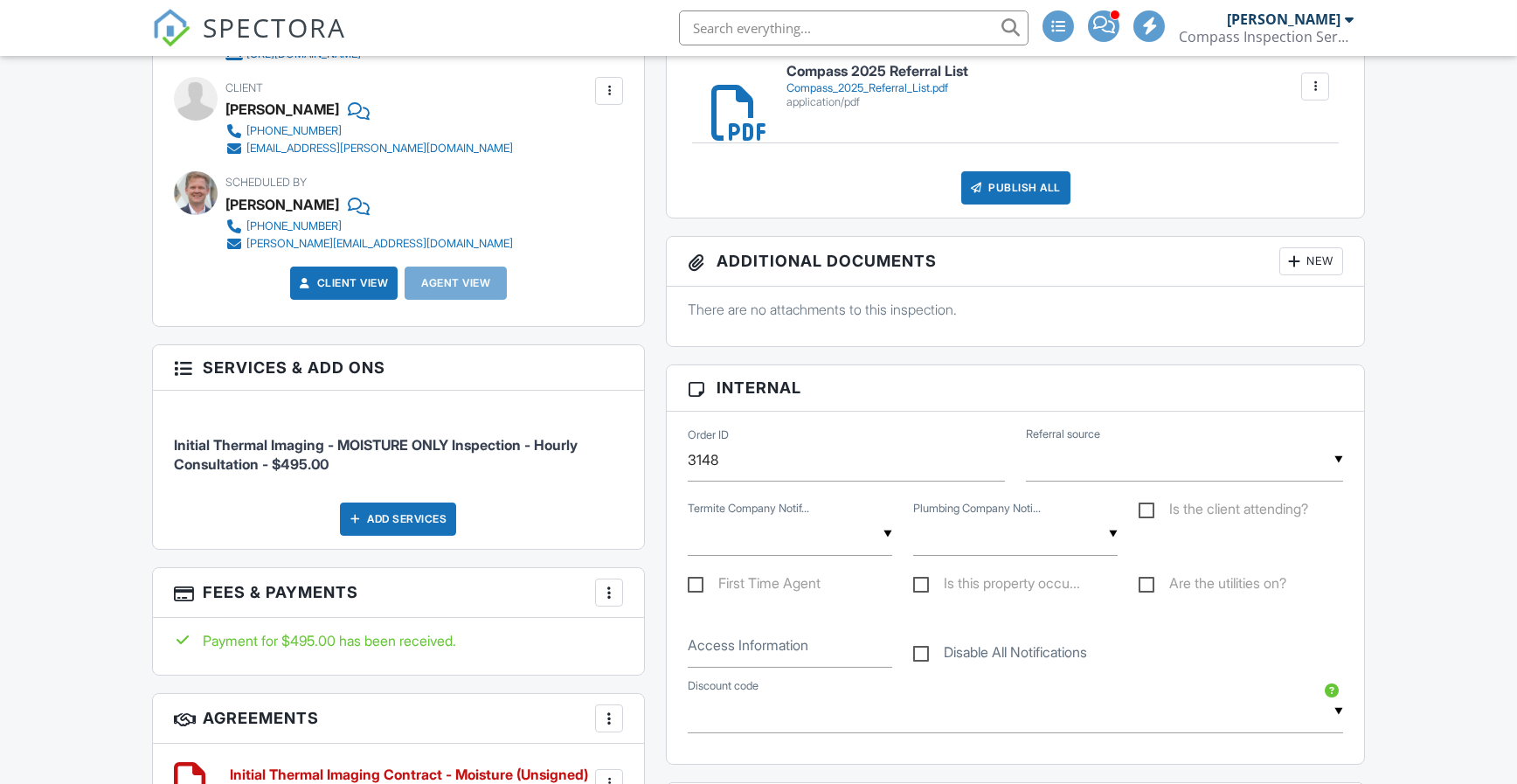
click at [1013, 208] on div "Thermal Imaging Initial Inspection - Moisture Thermal Imaging Initial Inspectio…" at bounding box center [1015, 83] width 698 height 266
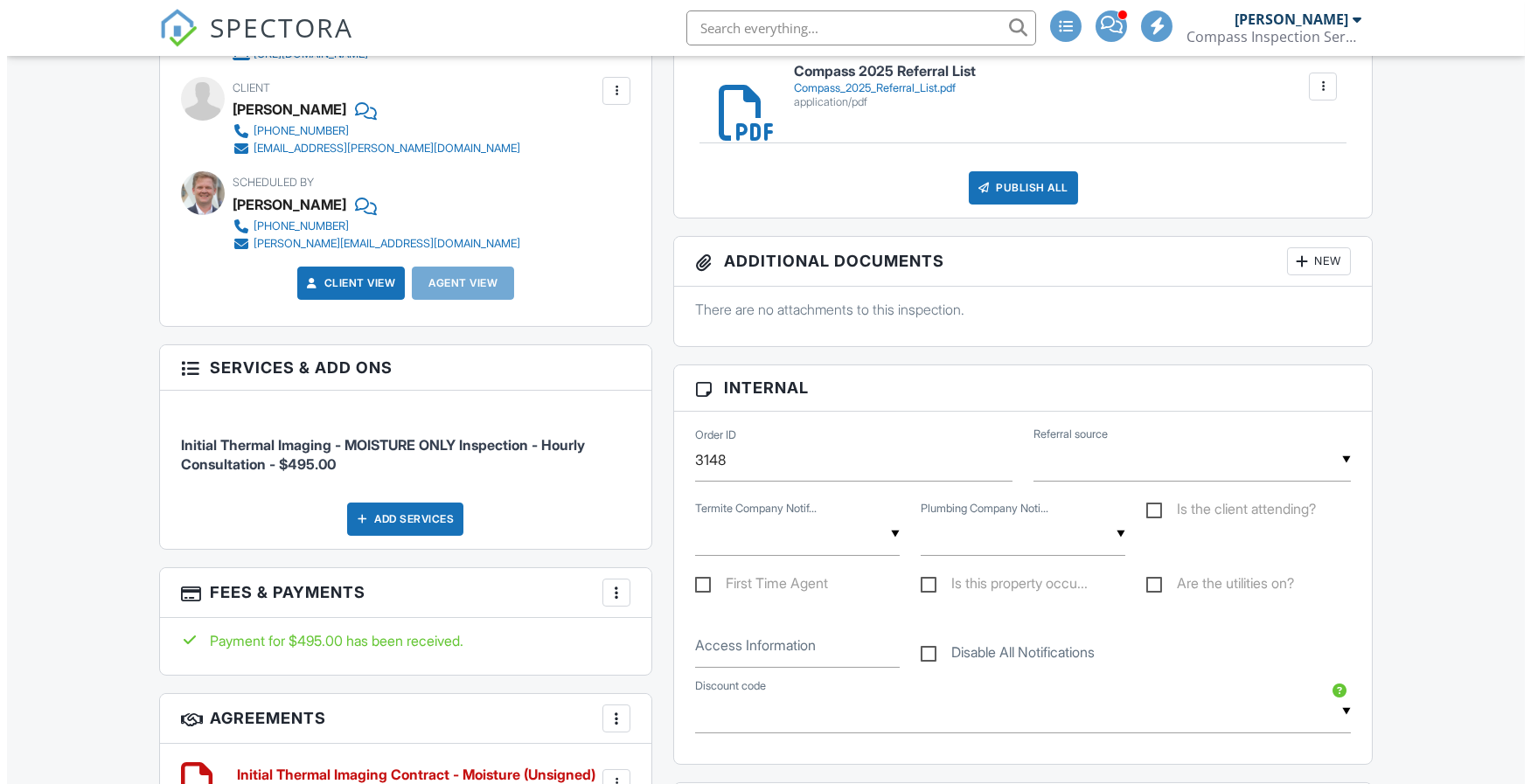
scroll to position [0, 0]
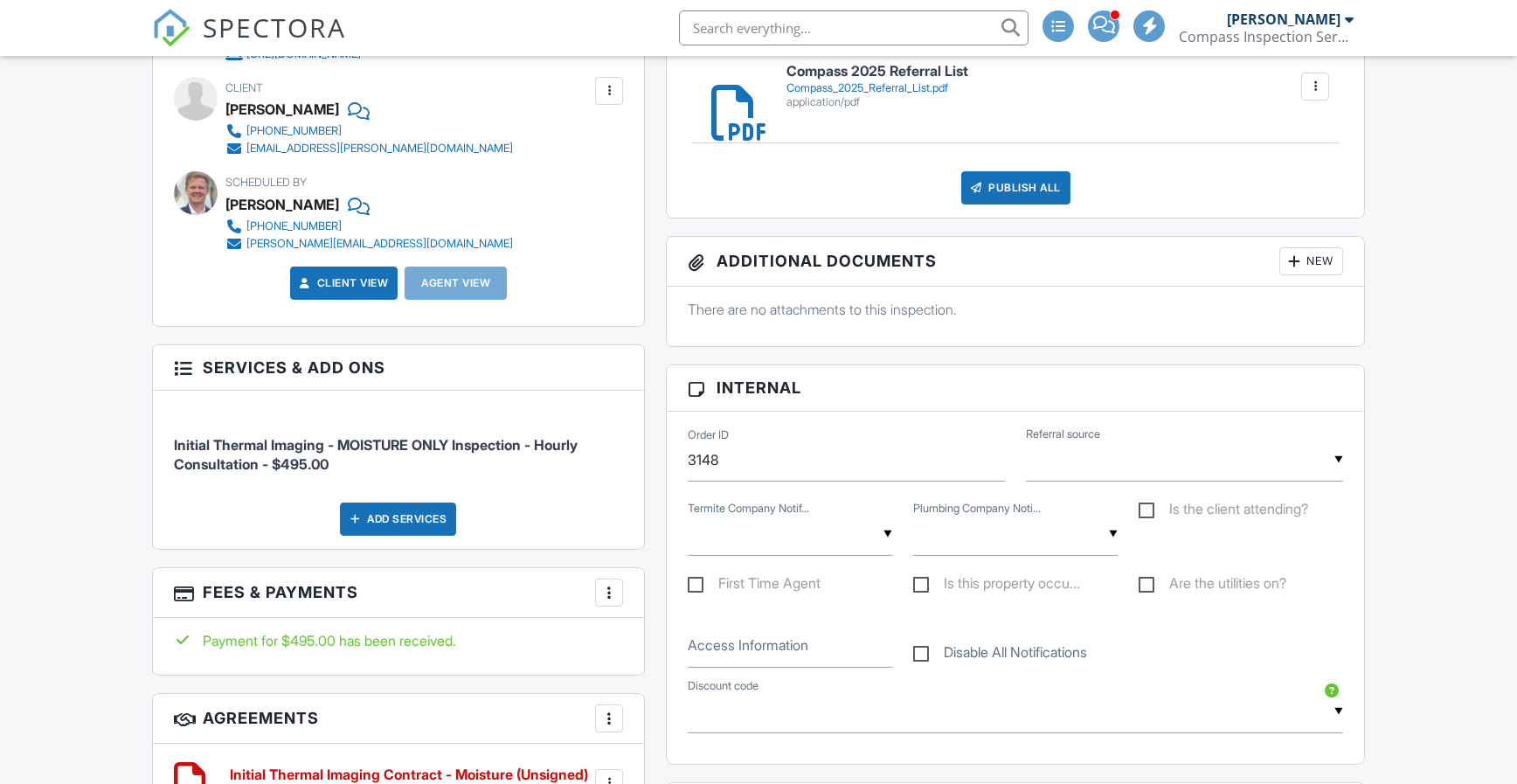
click at [1017, 188] on div "Publish All" at bounding box center [1015, 188] width 109 height 33
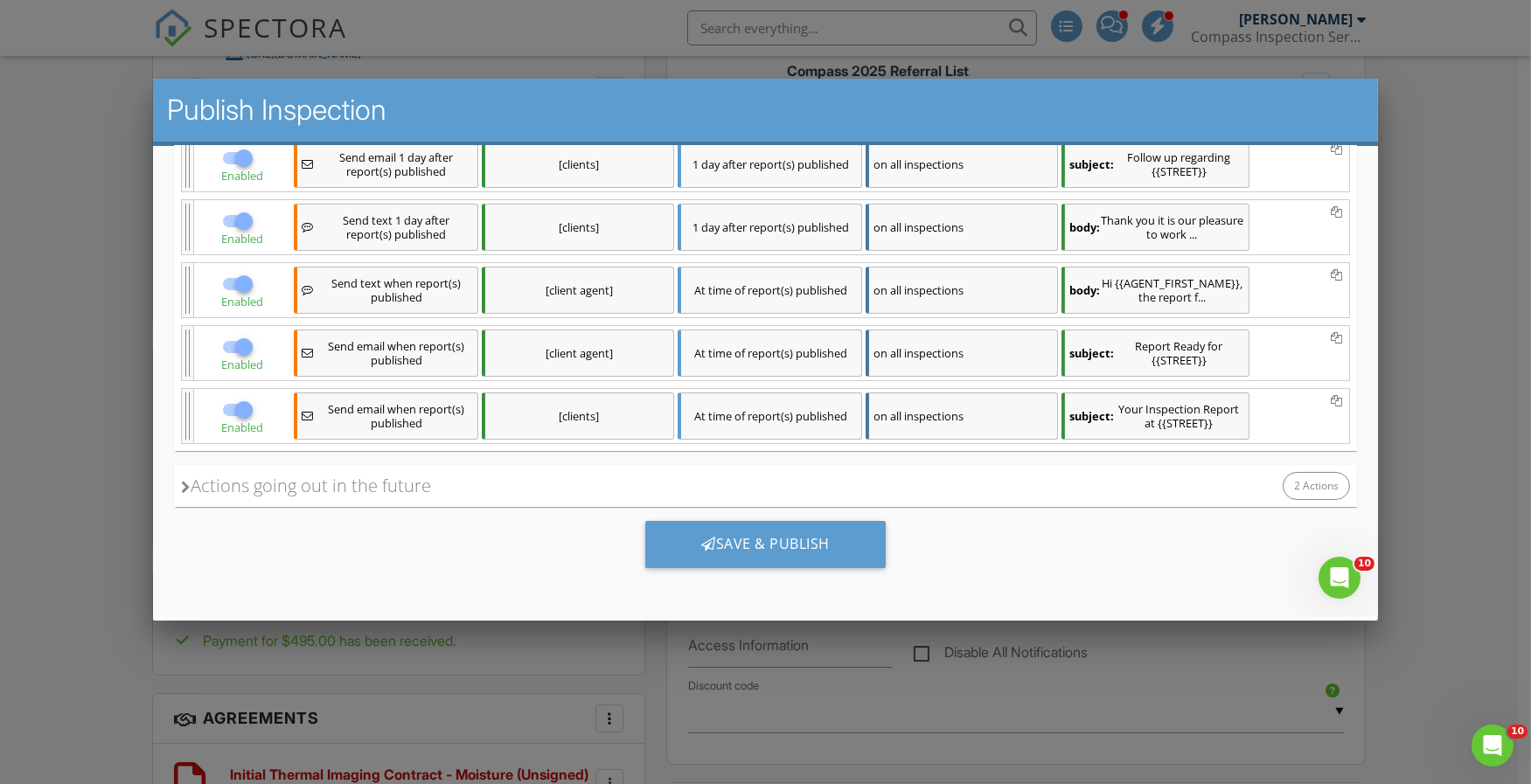
click at [720, 543] on div "Save & Publish" at bounding box center [766, 544] width 241 height 47
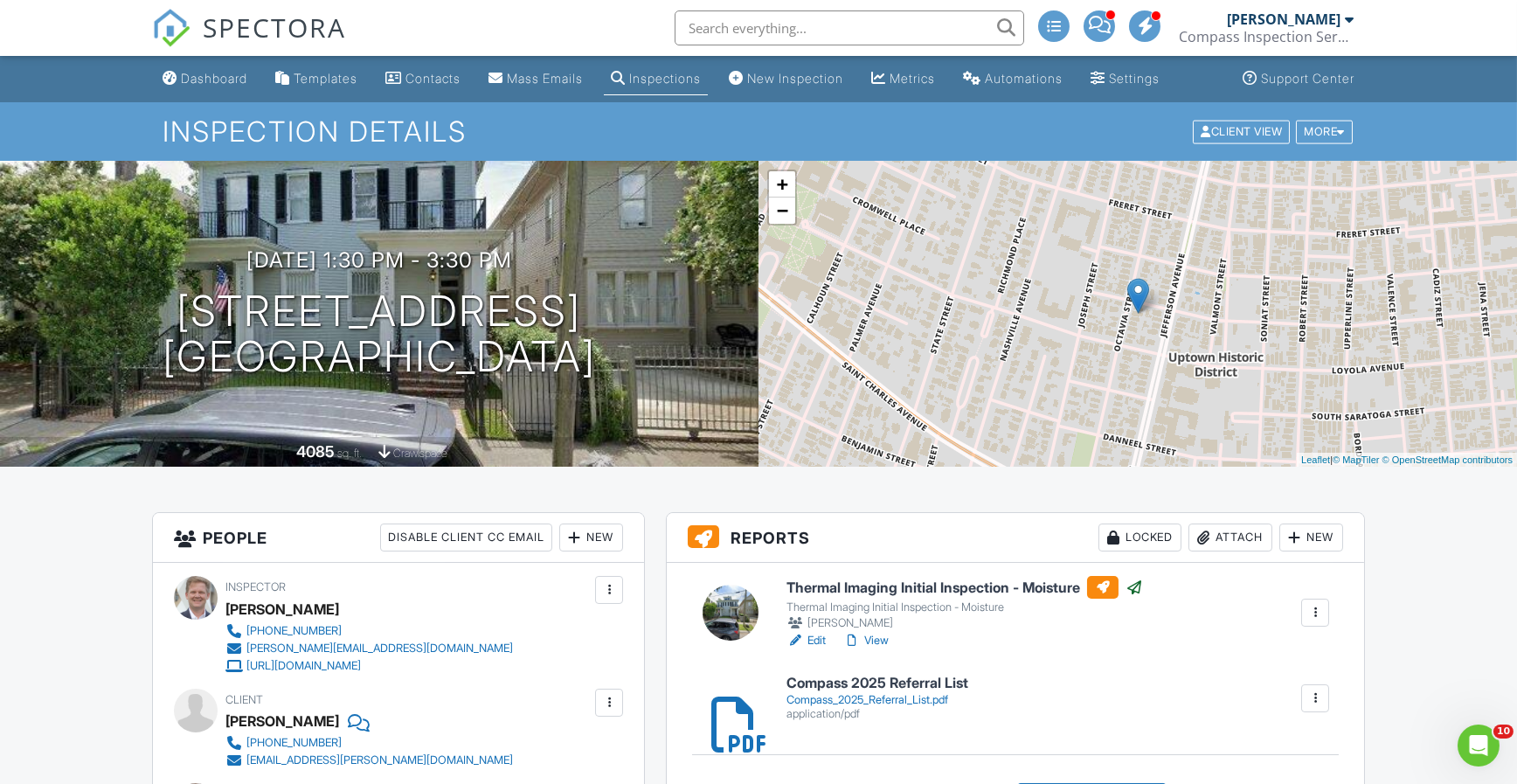
click at [1113, 35] on link at bounding box center [1099, 27] width 31 height 56
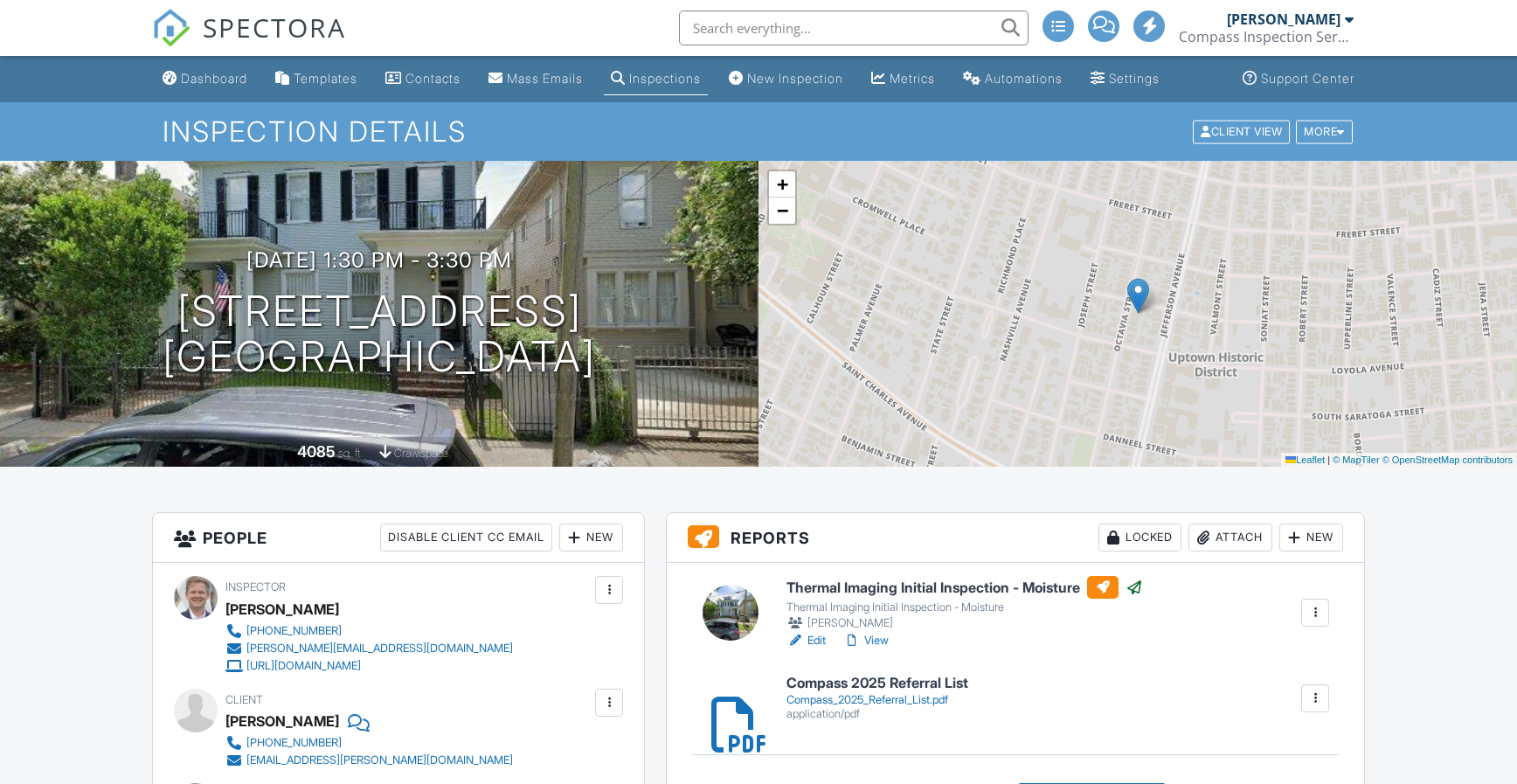
scroll to position [204, 0]
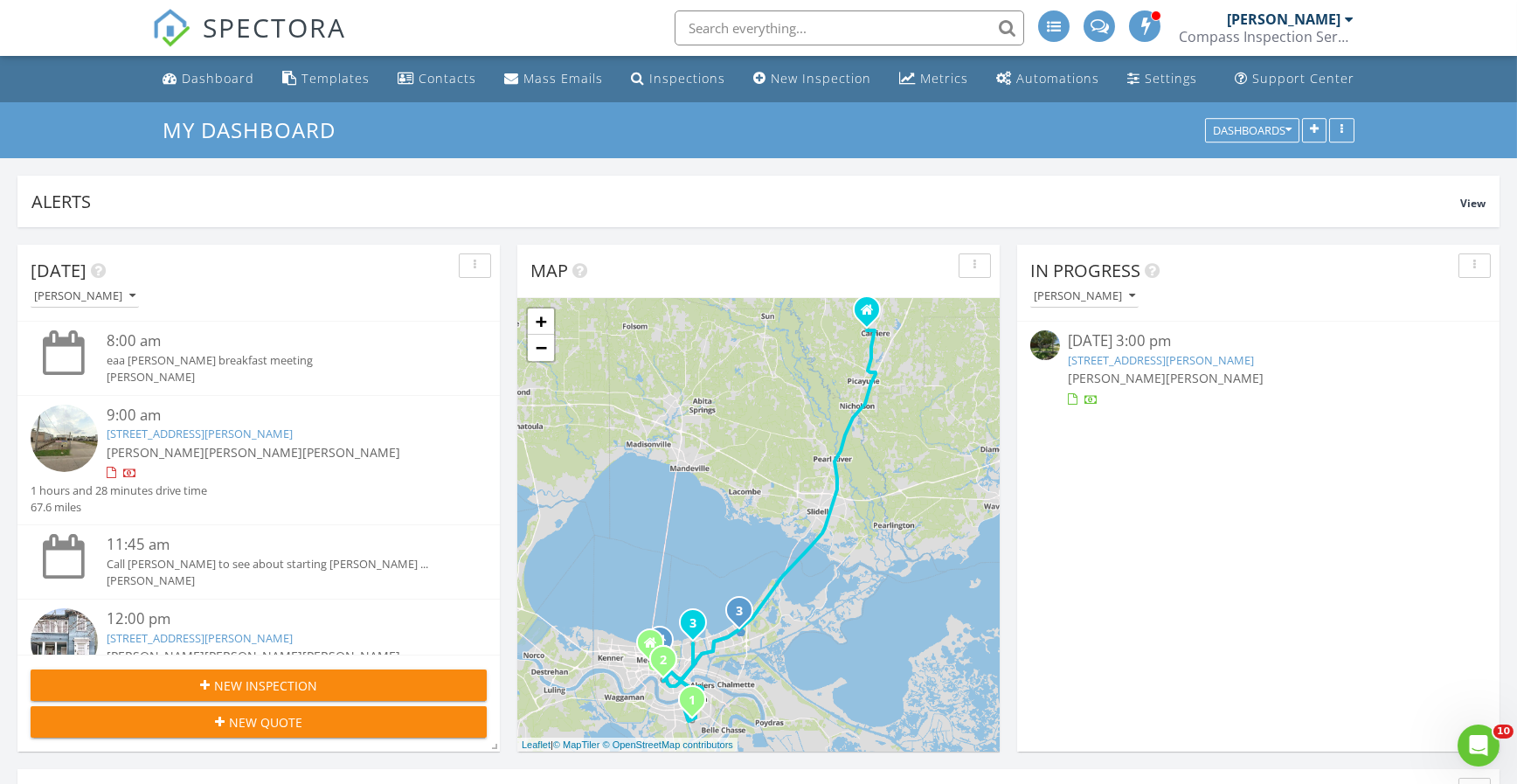
click at [1148, 358] on link "5220 Wilson Dr, Metairie, LA 70003" at bounding box center [1162, 360] width 186 height 16
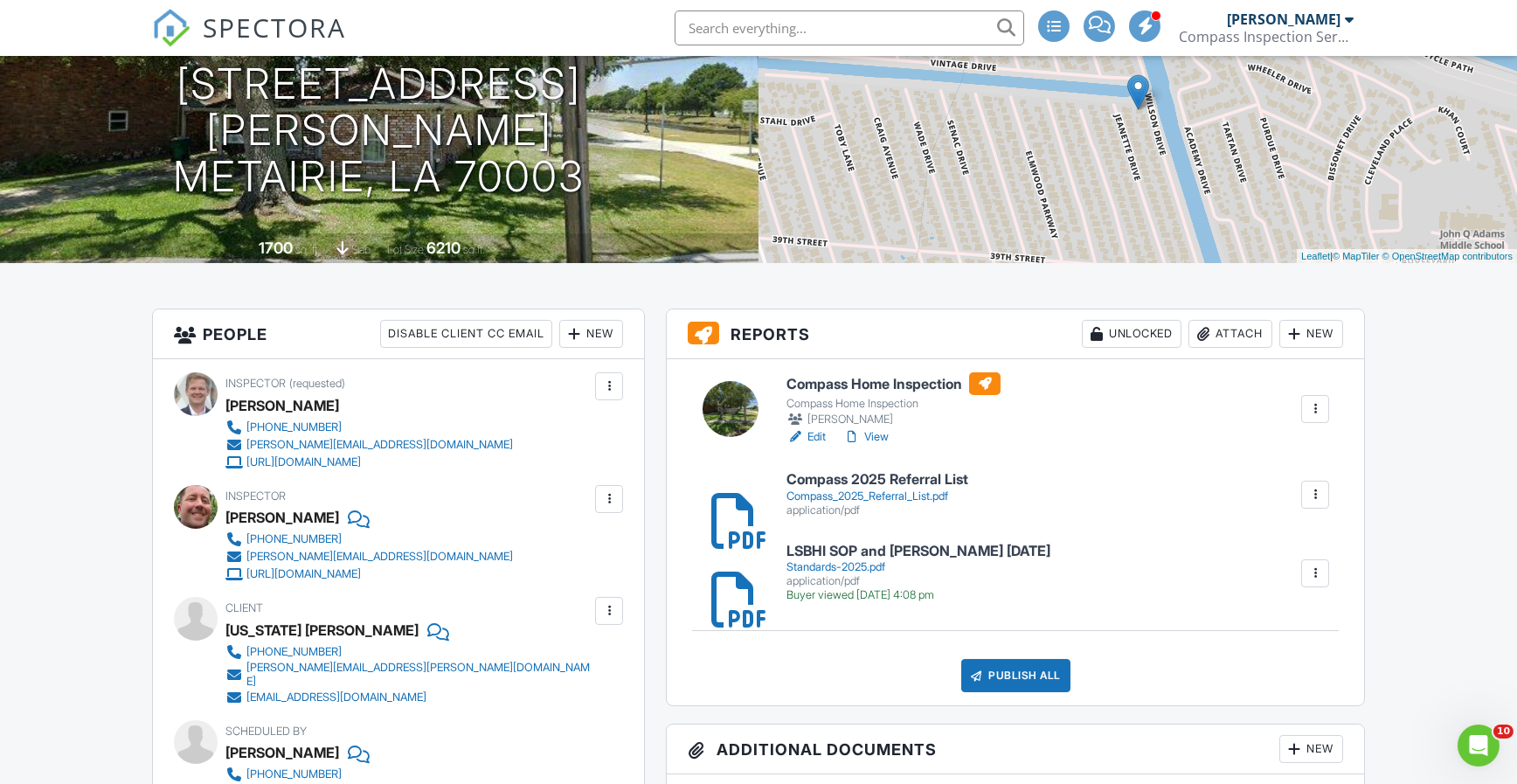
click at [894, 385] on h6 "Compass Home Inspection" at bounding box center [894, 384] width 214 height 23
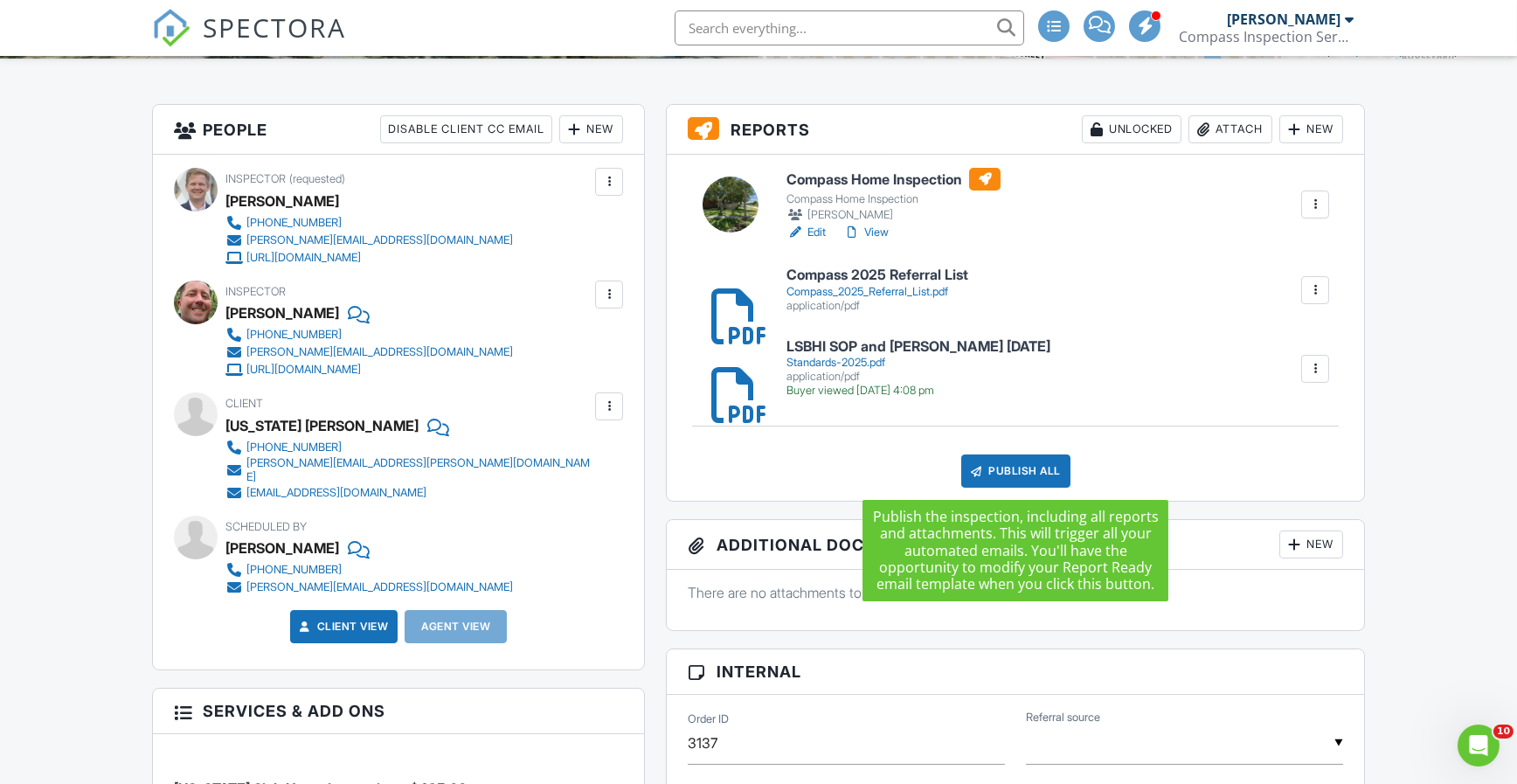
click at [1026, 465] on div "Publish All" at bounding box center [1015, 470] width 109 height 33
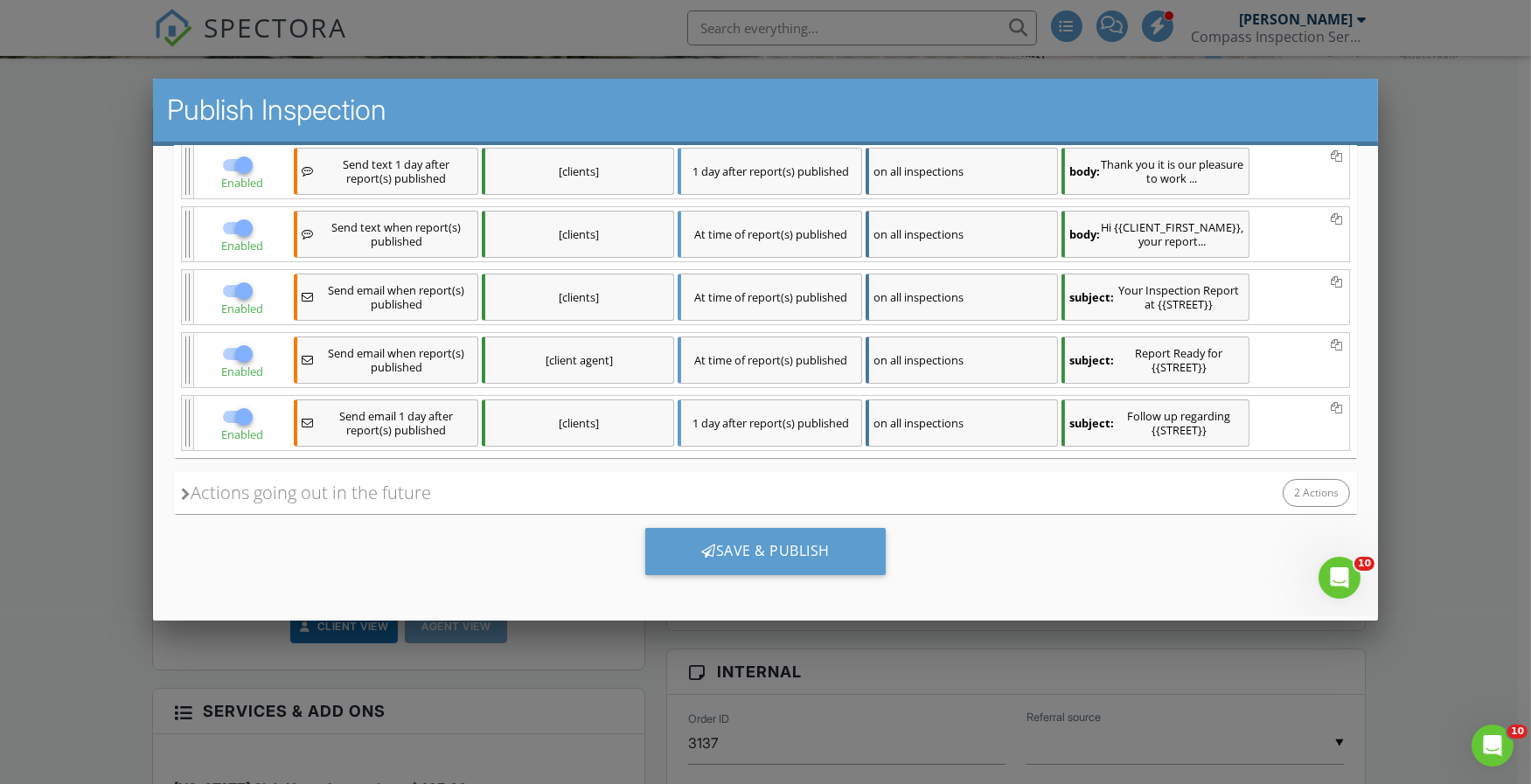
scroll to position [375, 0]
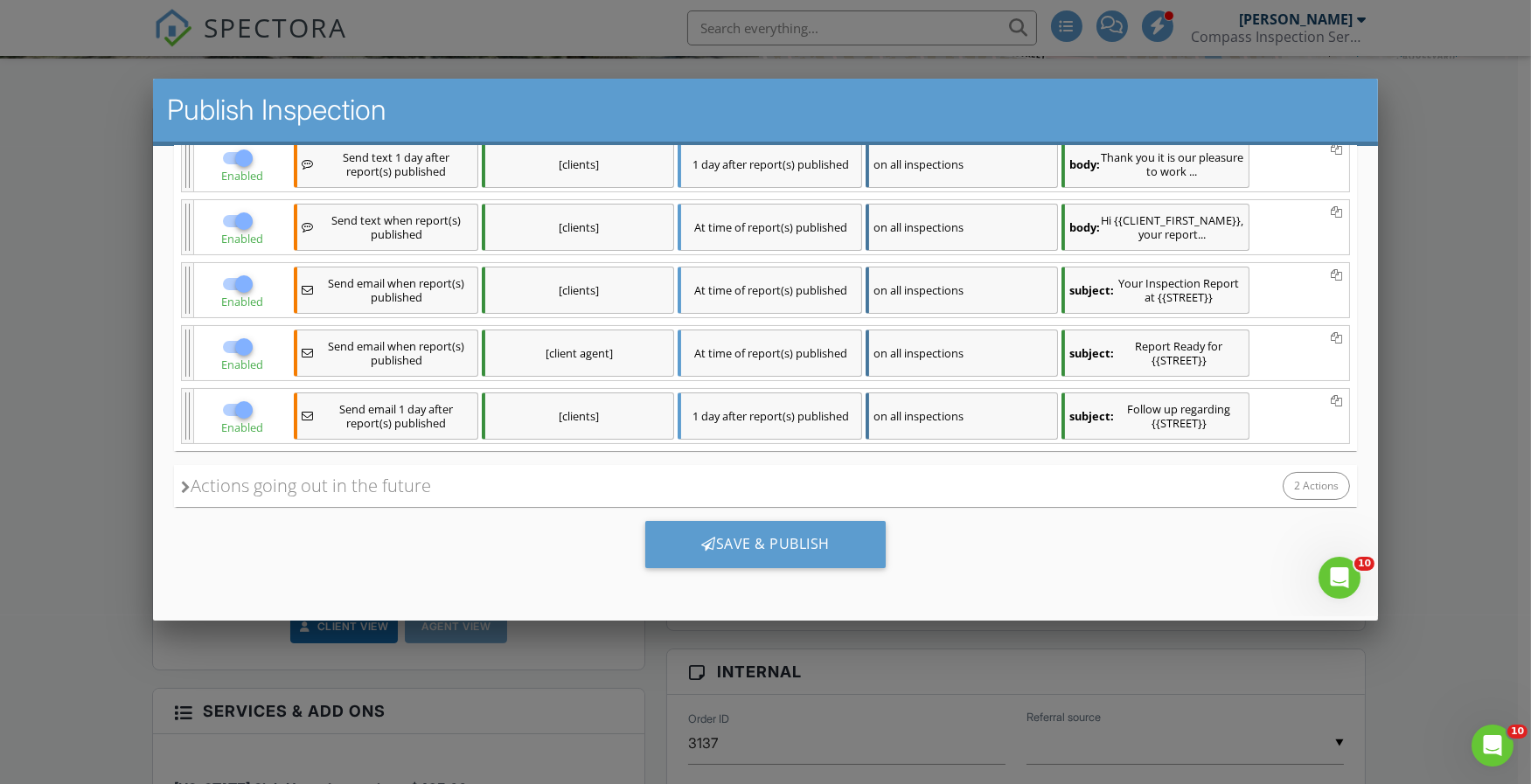
click at [766, 548] on div "Save & Publish" at bounding box center [766, 544] width 241 height 47
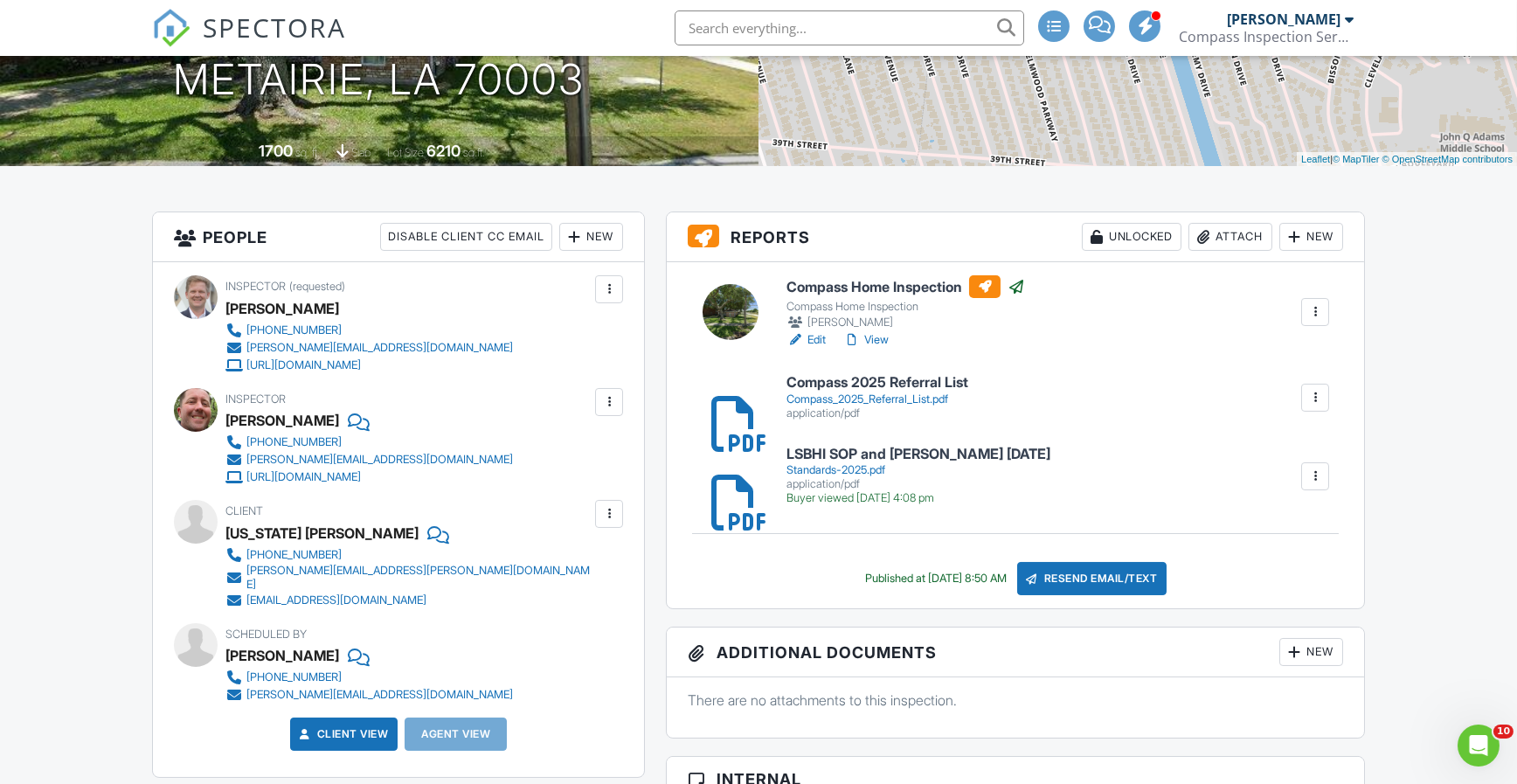
scroll to position [409, 0]
